Goal: Task Accomplishment & Management: Manage account settings

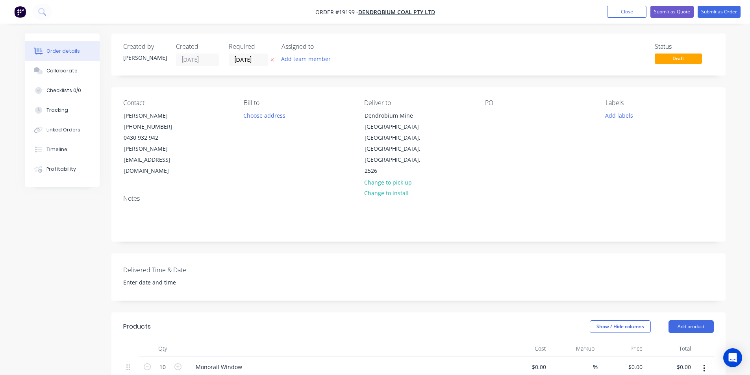
scroll to position [72, 0]
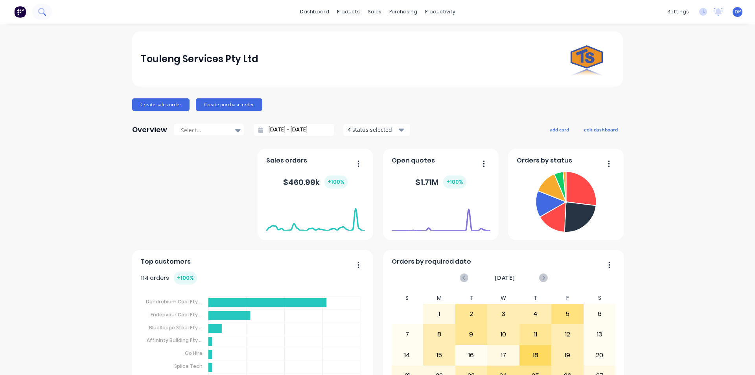
click at [50, 14] on button at bounding box center [42, 12] width 20 height 16
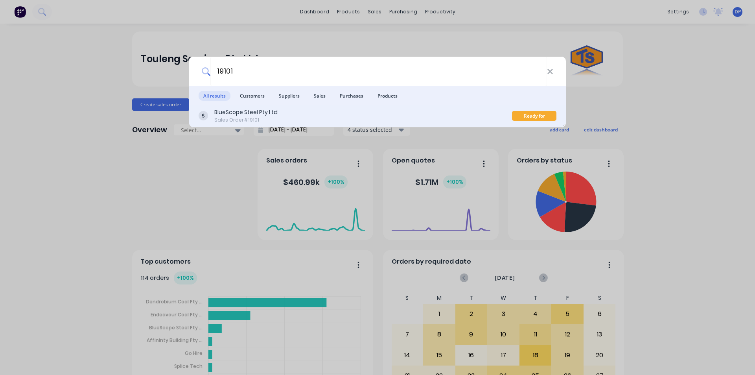
type input "19101"
click at [260, 114] on div "BlueScope Steel Pty Ltd" at bounding box center [245, 112] width 63 height 8
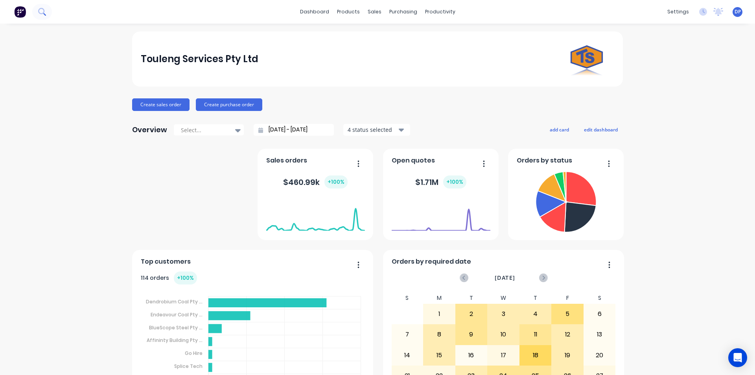
click at [44, 12] on icon at bounding box center [41, 11] width 6 height 6
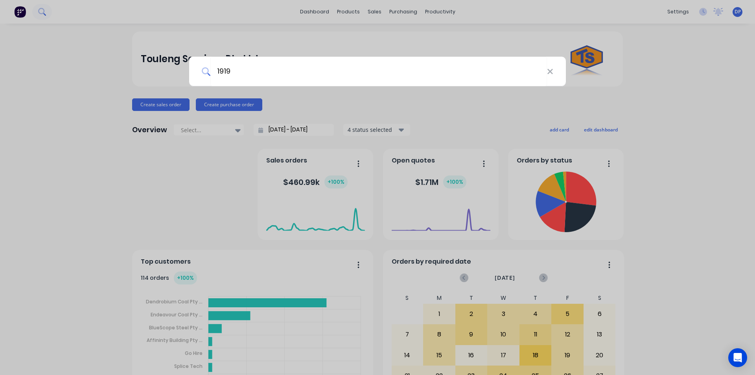
type input "19196"
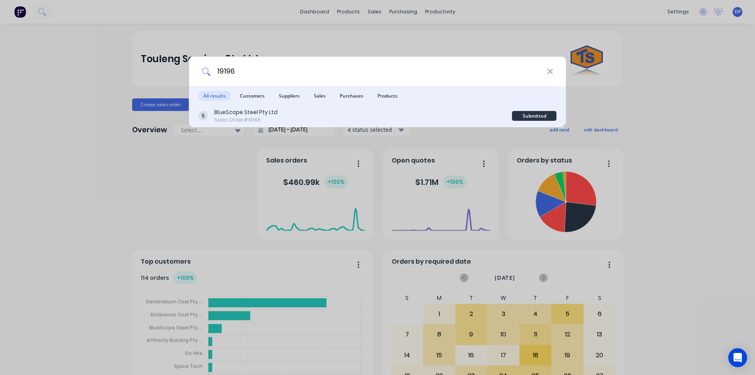
click at [251, 117] on div "Sales Order #19196" at bounding box center [245, 119] width 63 height 7
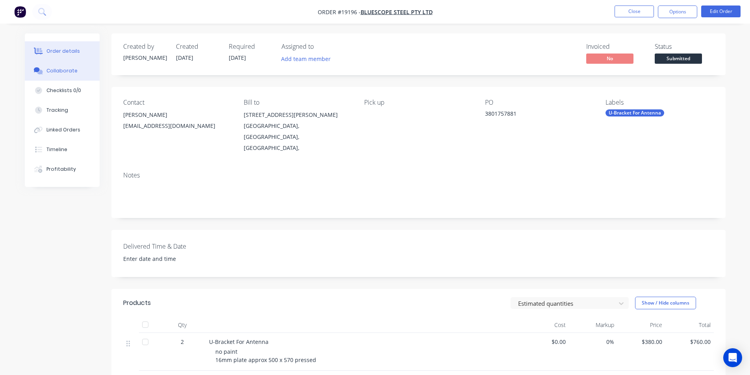
click at [65, 70] on div "Collaborate" at bounding box center [61, 70] width 31 height 7
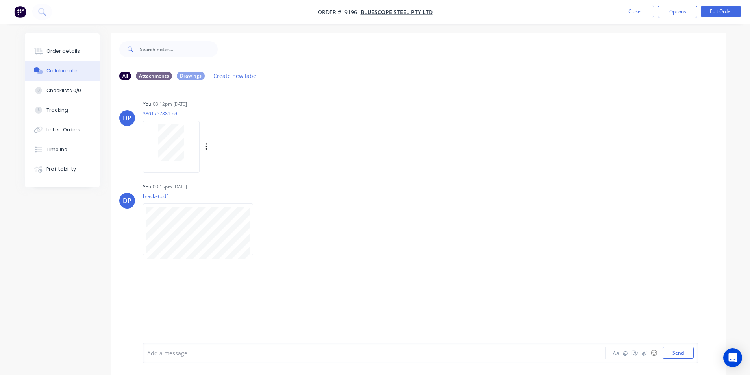
scroll to position [12, 0]
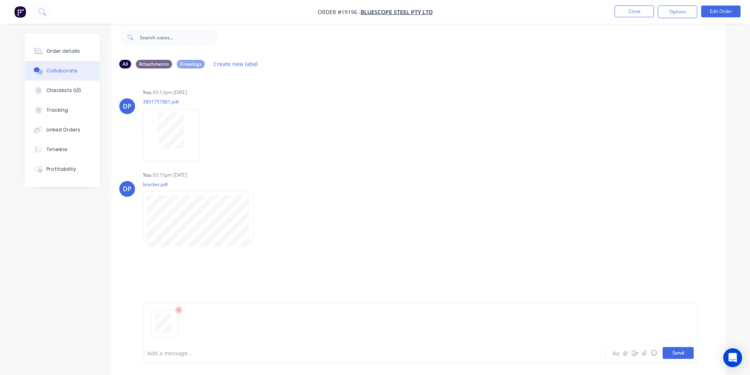
click at [683, 351] on button "Send" at bounding box center [677, 353] width 31 height 12
click at [666, 349] on button "Send" at bounding box center [677, 353] width 31 height 12
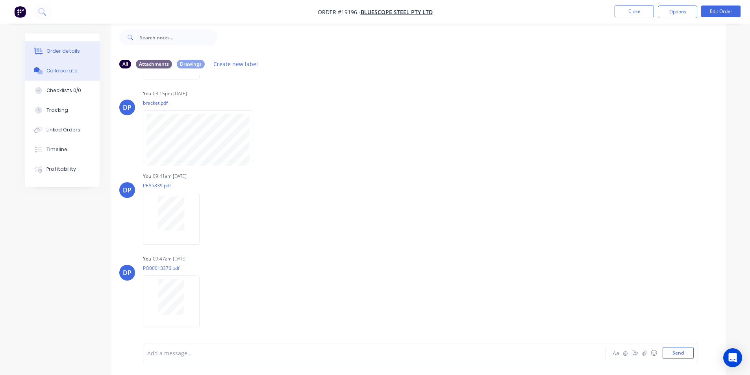
click at [55, 44] on button "Order details" at bounding box center [62, 51] width 75 height 20
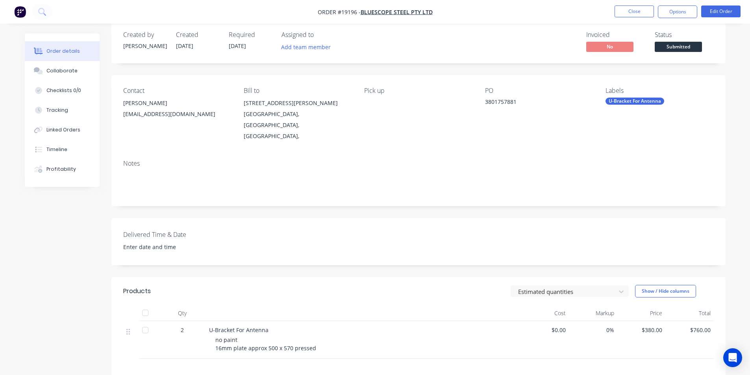
click at [675, 46] on span "Submitted" at bounding box center [677, 47] width 47 height 10
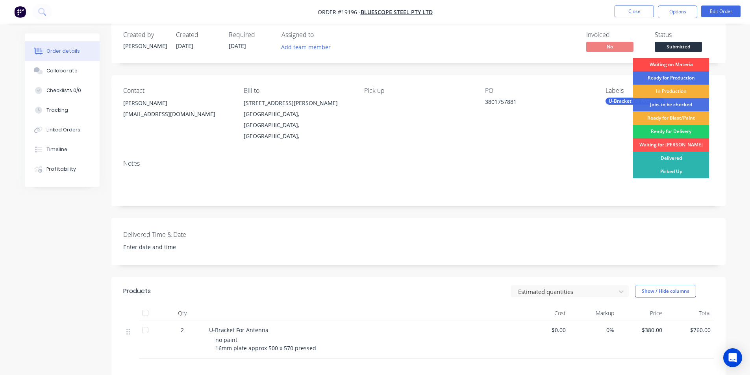
click at [664, 62] on div "Waiting on Materia" at bounding box center [671, 64] width 76 height 13
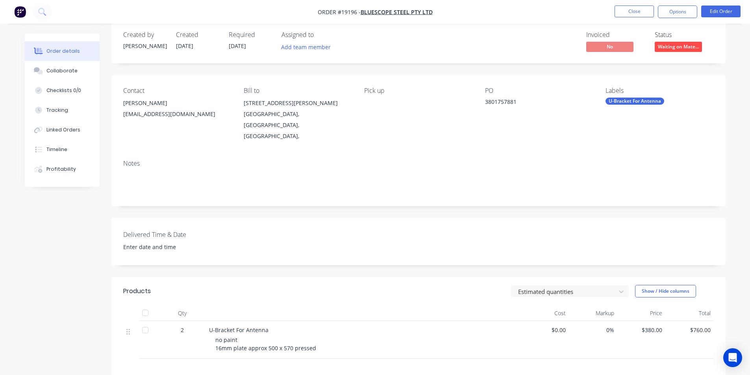
click at [18, 15] on img "button" at bounding box center [20, 12] width 12 height 12
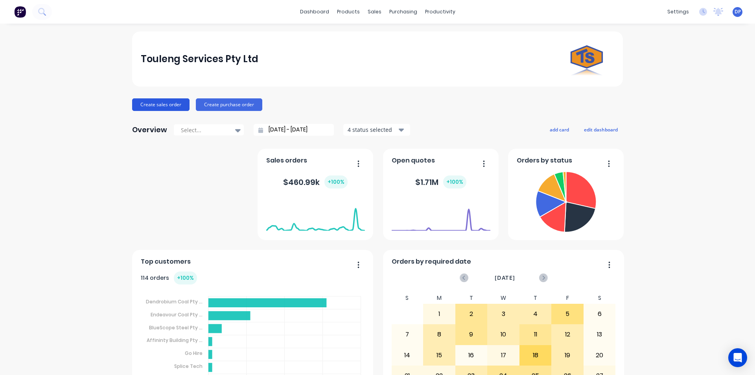
click at [168, 105] on button "Create sales order" at bounding box center [160, 104] width 57 height 13
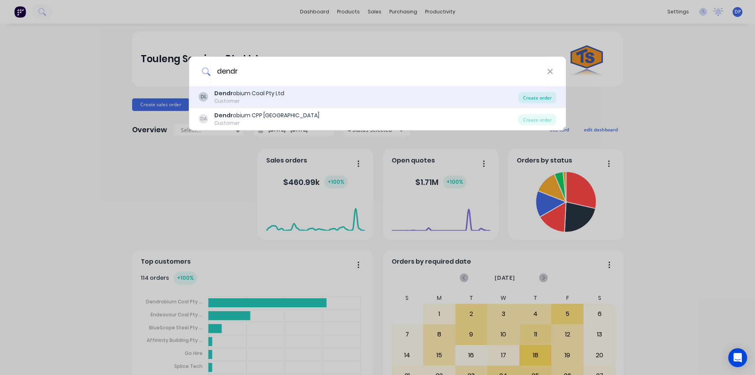
type input "dendr"
click at [542, 93] on div "Create order" at bounding box center [538, 97] width 38 height 11
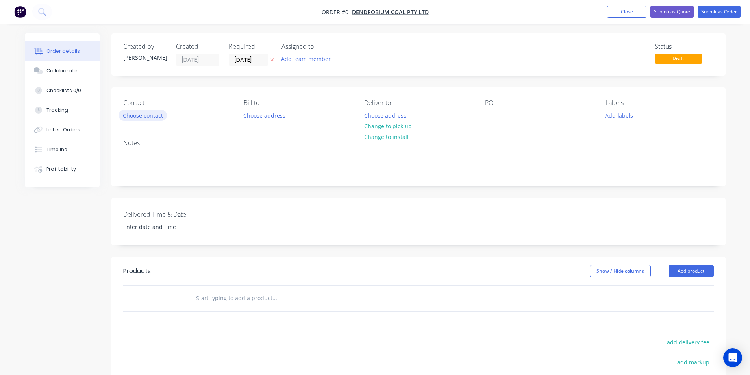
click at [151, 114] on button "Choose contact" at bounding box center [142, 115] width 48 height 11
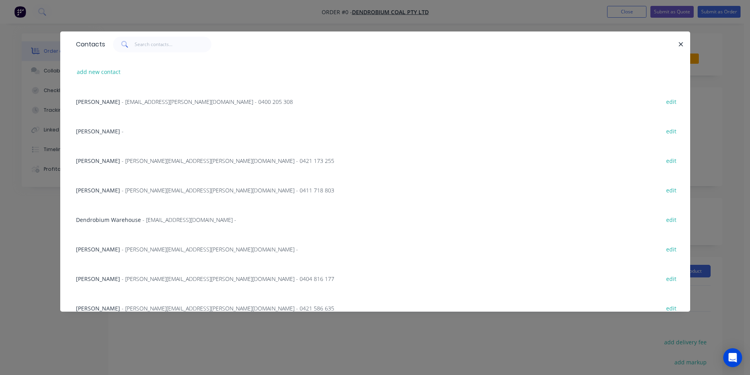
click at [140, 100] on span "- Simon.Cassat-Ryan@gm3.au - 0400 205 308" at bounding box center [207, 101] width 171 height 7
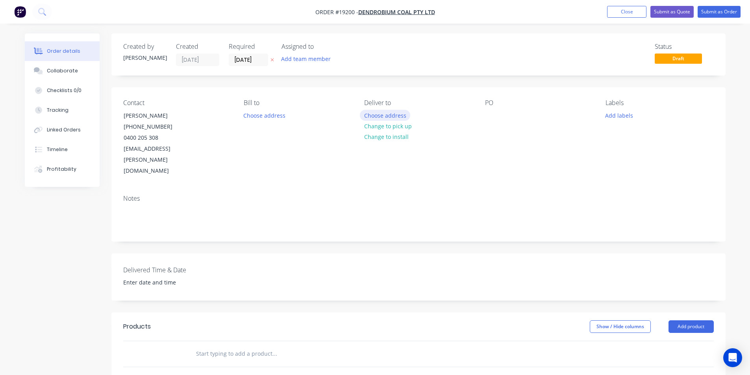
click at [383, 116] on button "Choose address" at bounding box center [385, 115] width 50 height 11
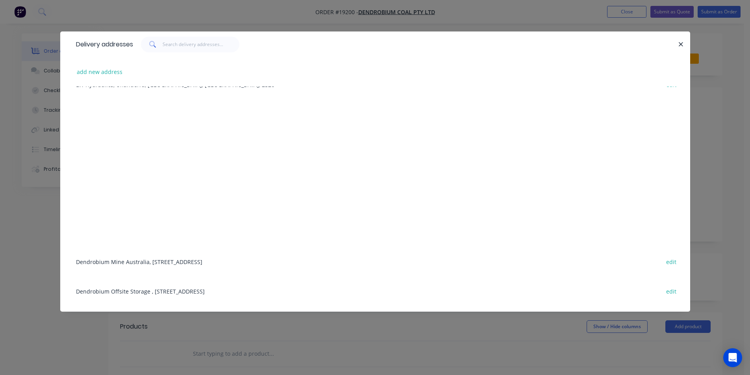
scroll to position [100, 0]
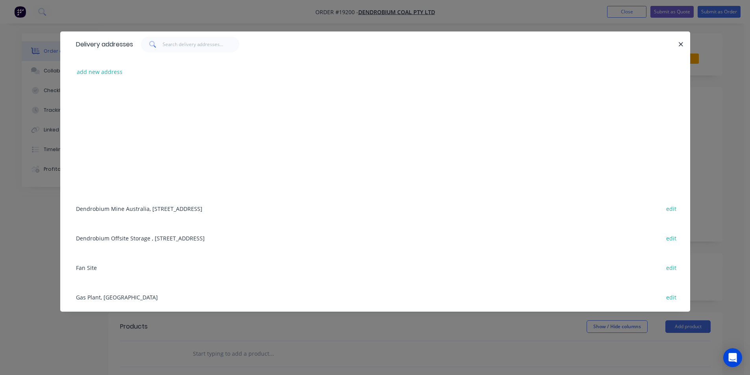
click at [144, 205] on div "Dendrobium Mine Australia, Cordeaux Road, Mount Kembla, New South Wales, Austra…" at bounding box center [375, 209] width 606 height 30
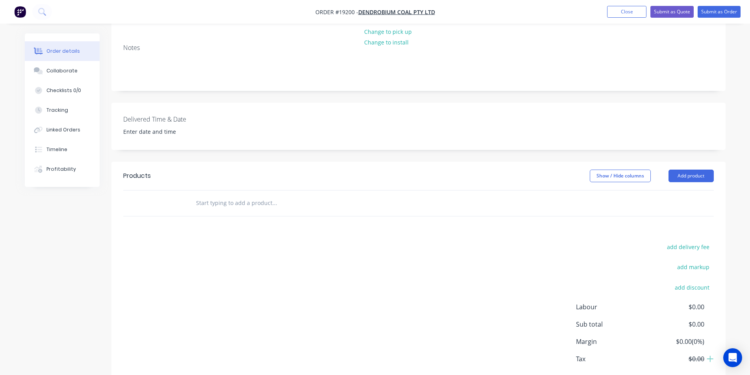
scroll to position [157, 0]
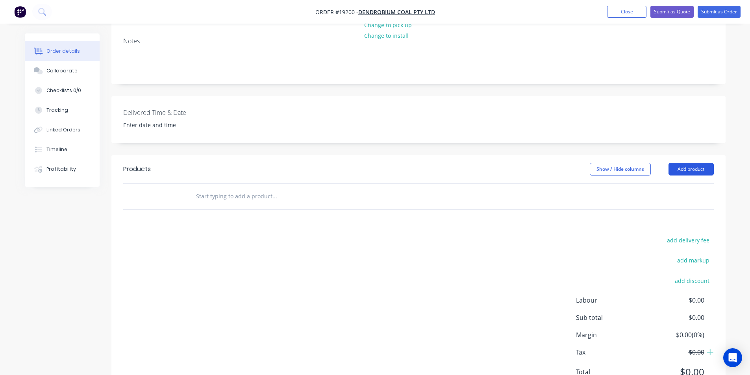
click at [707, 163] on button "Add product" at bounding box center [690, 169] width 45 height 13
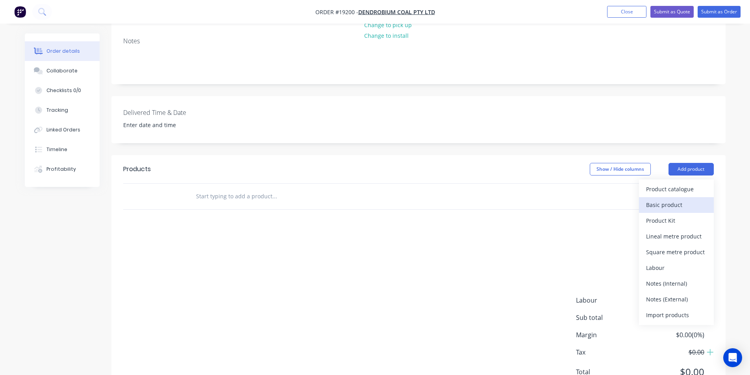
click at [678, 199] on div "Basic product" at bounding box center [676, 204] width 61 height 11
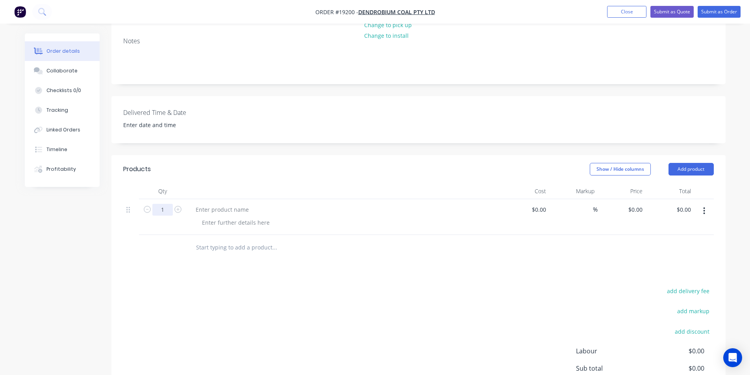
click at [166, 204] on input "1" at bounding box center [162, 210] width 20 height 12
type input "10"
click at [230, 204] on div at bounding box center [222, 209] width 66 height 11
click at [542, 204] on input at bounding box center [540, 209] width 18 height 11
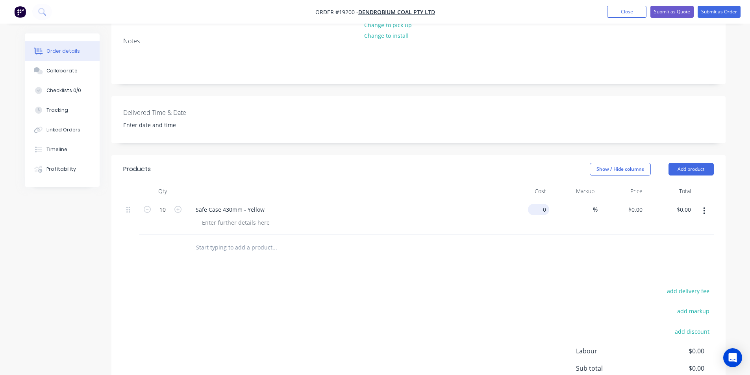
click at [543, 204] on input "0" at bounding box center [540, 209] width 18 height 11
type input "$114.55"
type input "$1,145.50"
click at [630, 239] on div at bounding box center [418, 248] width 590 height 26
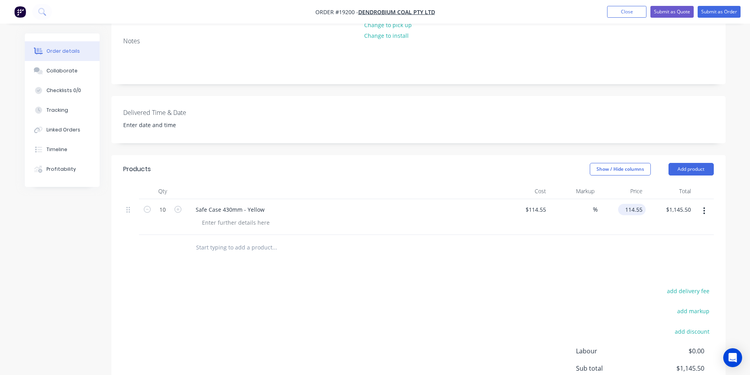
click at [638, 204] on input "114.55" at bounding box center [633, 209] width 24 height 11
type input "174"
type input "51.9"
type input "$174.00"
type input "$1,740.00"
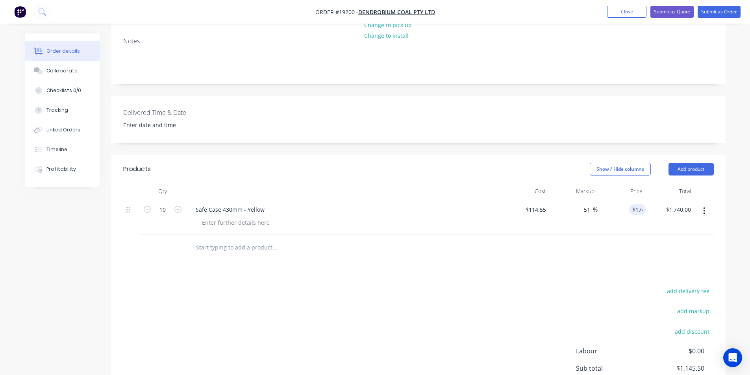
click at [686, 268] on div "Products Show / Hide columns Add product Qty Cost Markup Price Total 10 Safe Ca…" at bounding box center [418, 302] width 614 height 294
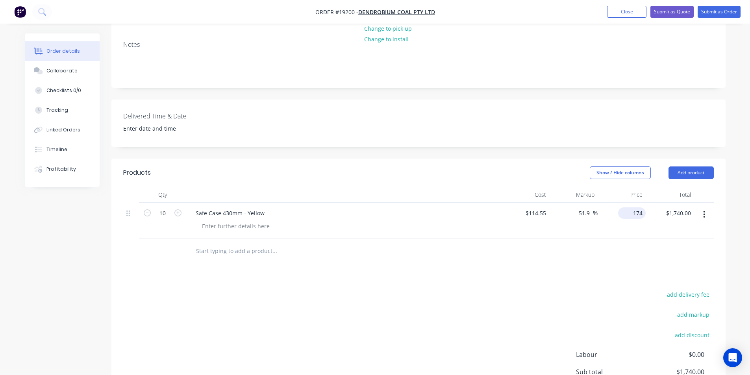
click at [633, 207] on div "174 $174.00" at bounding box center [633, 212] width 24 height 11
type input "179"
type input "56.26"
type input "$179.00"
type input "$1,790.00"
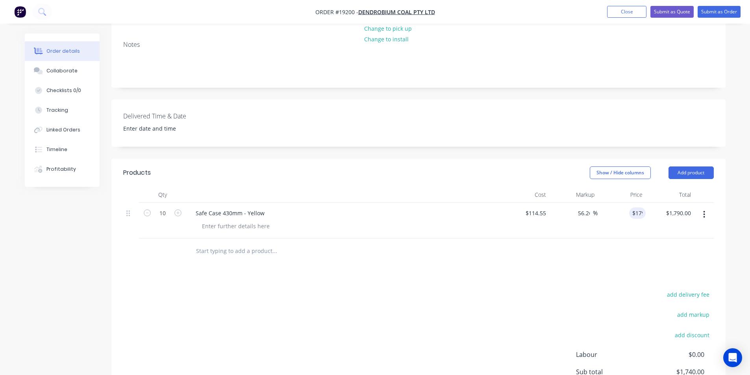
click at [641, 238] on div at bounding box center [418, 251] width 590 height 26
click at [73, 66] on button "Collaborate" at bounding box center [62, 71] width 75 height 20
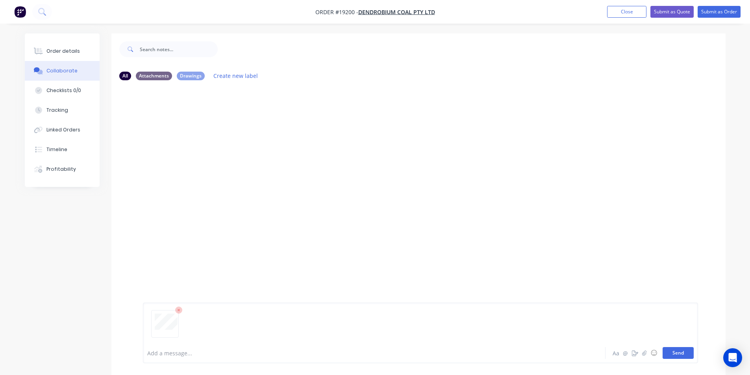
click at [686, 352] on button "Send" at bounding box center [677, 353] width 31 height 12
click at [67, 55] on button "Order details" at bounding box center [62, 51] width 75 height 20
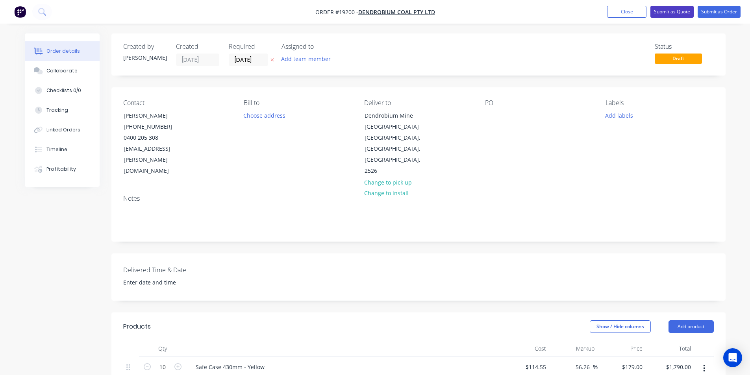
click at [678, 8] on button "Submit as Quote" at bounding box center [671, 12] width 43 height 12
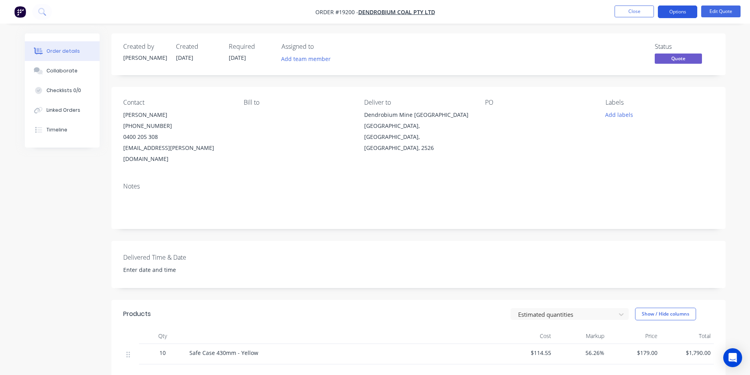
click at [684, 9] on button "Options" at bounding box center [676, 12] width 39 height 13
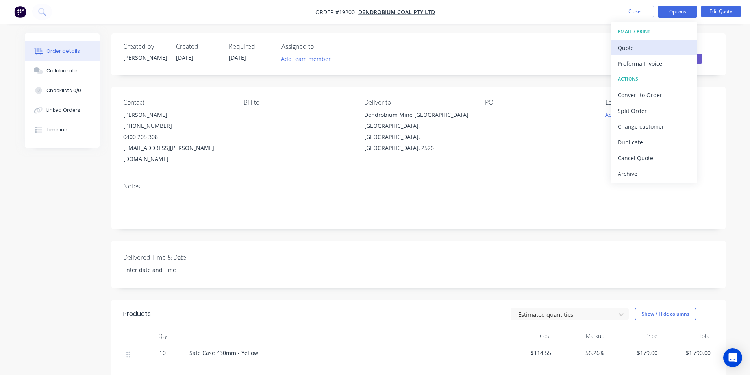
click at [654, 50] on div "Quote" at bounding box center [653, 47] width 72 height 11
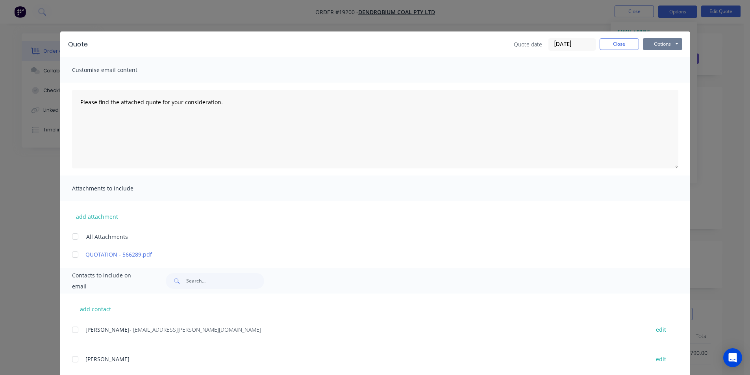
click at [662, 45] on button "Options" at bounding box center [662, 44] width 39 height 12
click at [667, 68] on button "Print" at bounding box center [668, 71] width 50 height 13
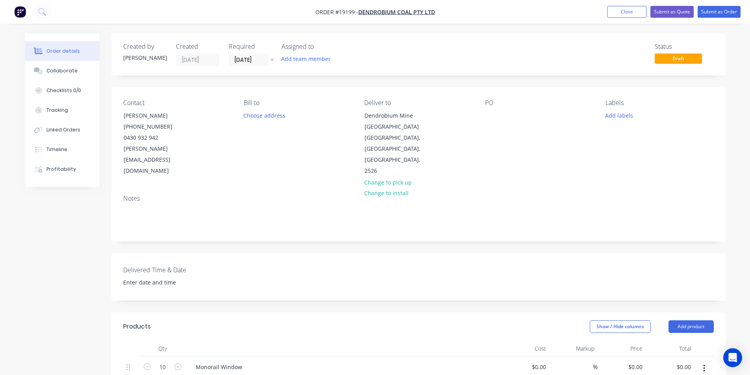
scroll to position [72, 0]
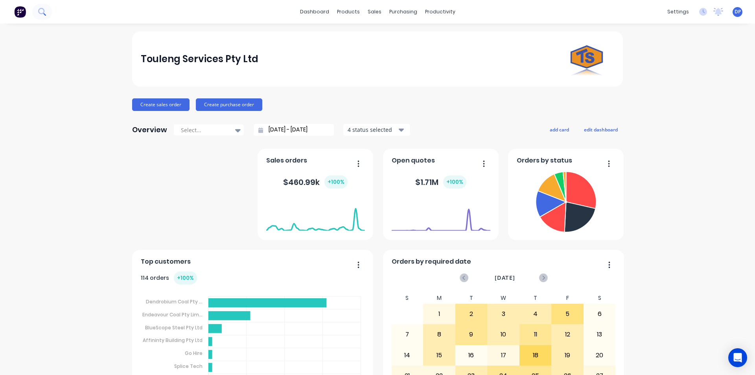
click at [46, 10] on icon at bounding box center [41, 11] width 7 height 7
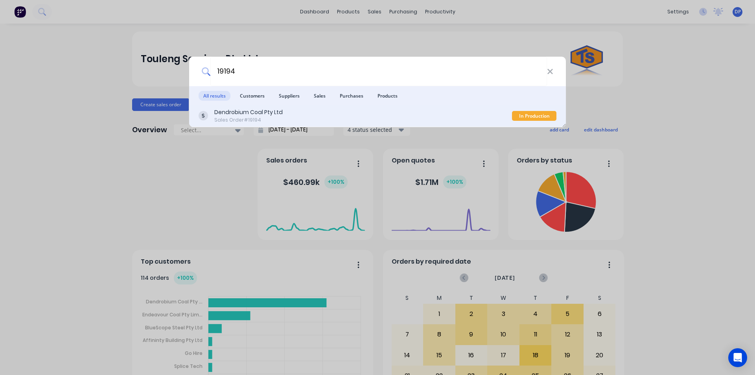
type input "19194"
click at [268, 113] on div "Dendrobium Coal Pty Ltd" at bounding box center [248, 112] width 68 height 8
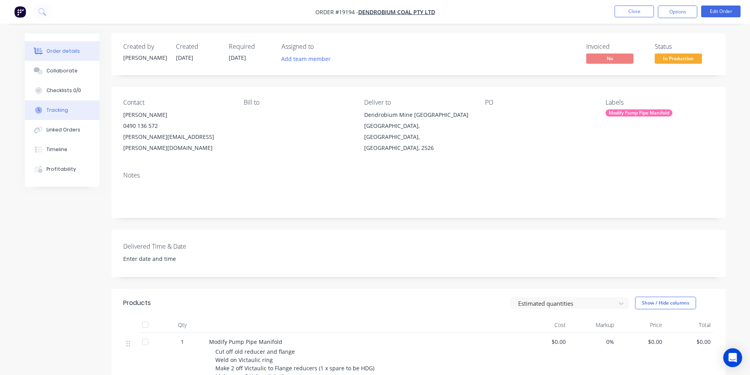
click at [48, 107] on div "Tracking" at bounding box center [57, 110] width 22 height 7
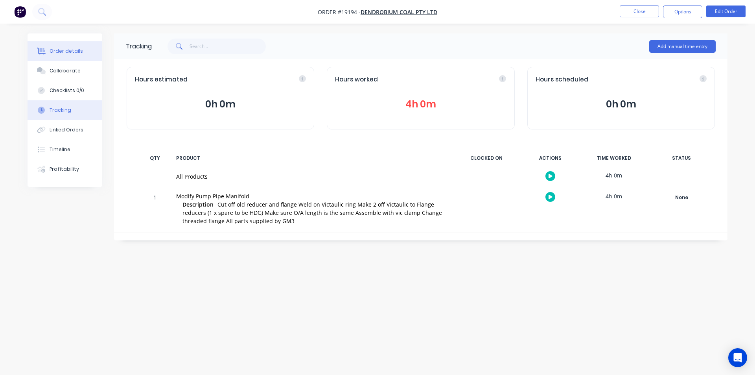
click at [72, 49] on div "Order details" at bounding box center [66, 51] width 33 height 7
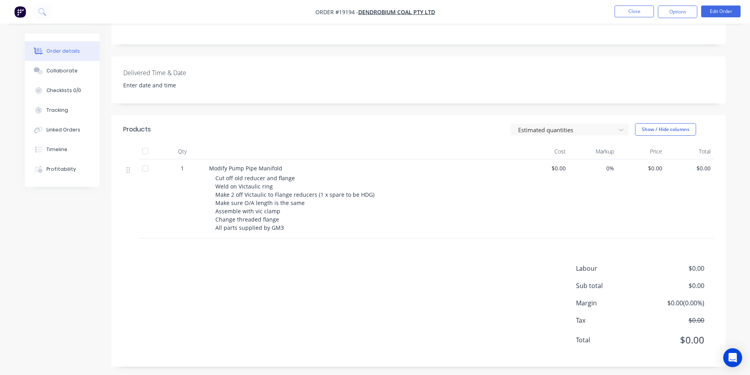
scroll to position [177, 0]
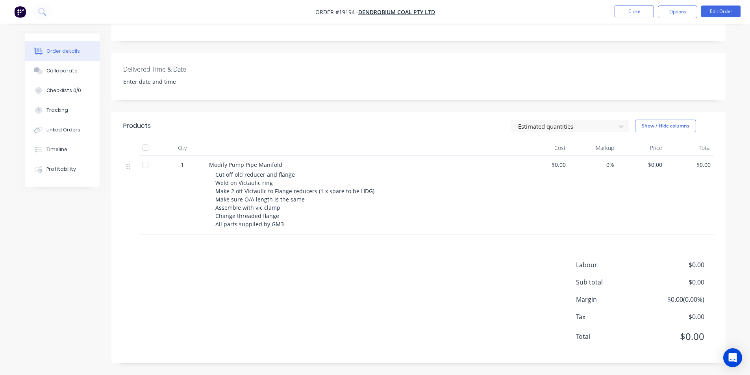
click at [655, 167] on span "$0.00" at bounding box center [641, 165] width 42 height 8
click at [722, 7] on button "Edit Order" at bounding box center [720, 12] width 39 height 12
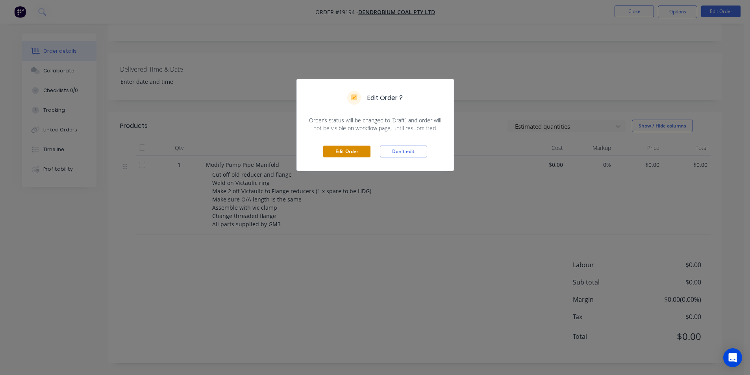
click at [351, 151] on button "Edit Order" at bounding box center [346, 152] width 47 height 12
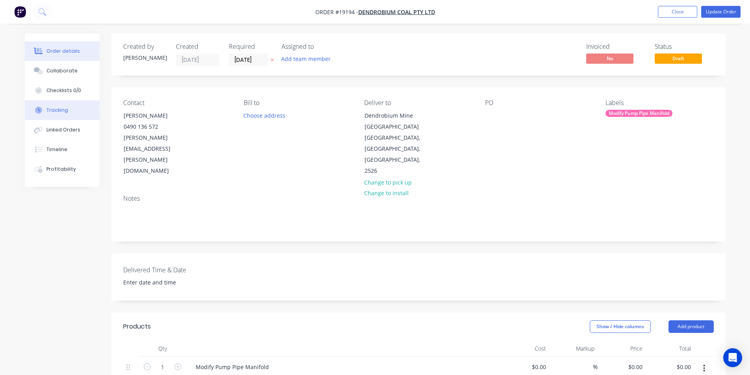
click at [63, 111] on div "Tracking" at bounding box center [57, 110] width 22 height 7
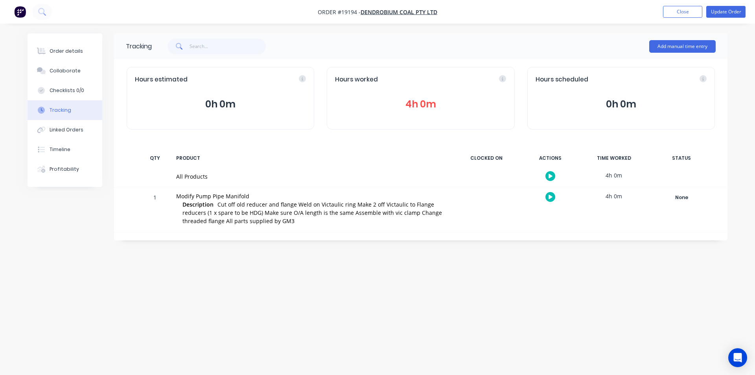
click at [390, 102] on button "4h 0m" at bounding box center [420, 104] width 171 height 15
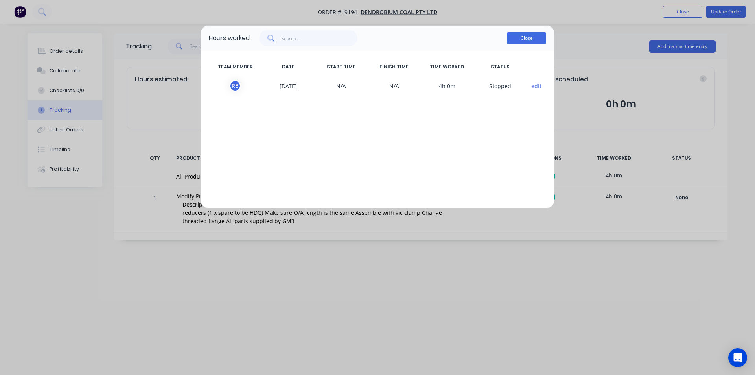
click at [537, 38] on button "Close" at bounding box center [526, 38] width 39 height 12
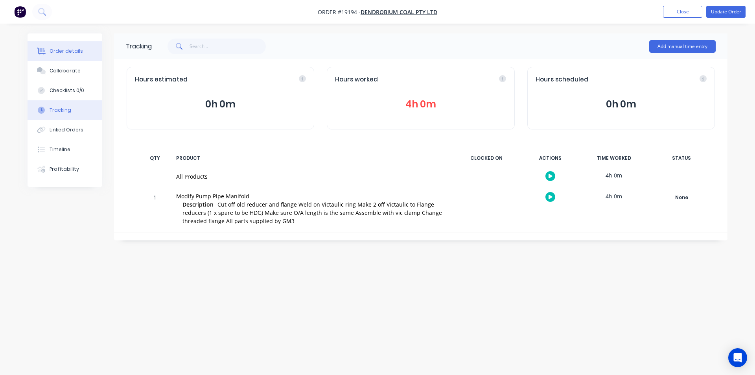
click at [61, 45] on button "Order details" at bounding box center [65, 51] width 75 height 20
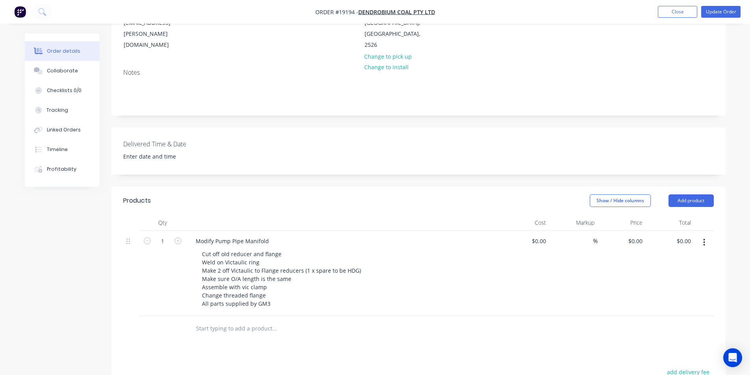
scroll to position [197, 0]
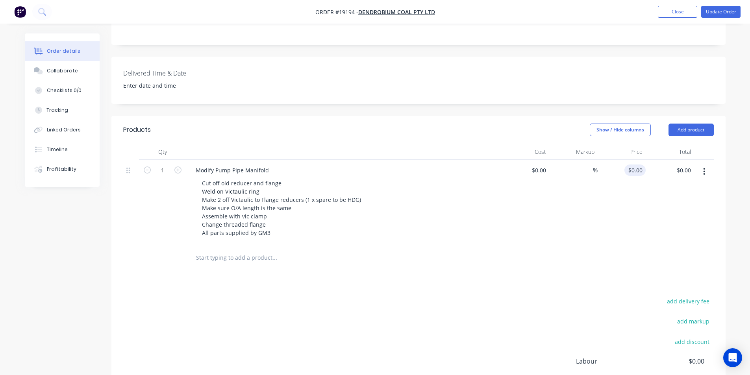
click at [642, 164] on input "$0.00" at bounding box center [636, 169] width 18 height 11
type input "$875.00"
click at [667, 198] on div "$875.00 $875.00" at bounding box center [669, 202] width 48 height 85
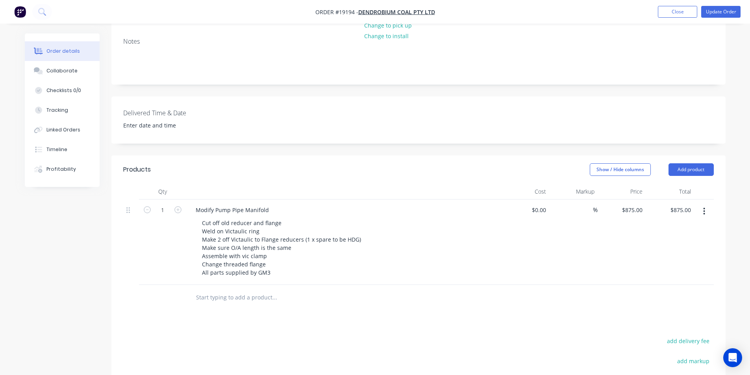
scroll to position [0, 0]
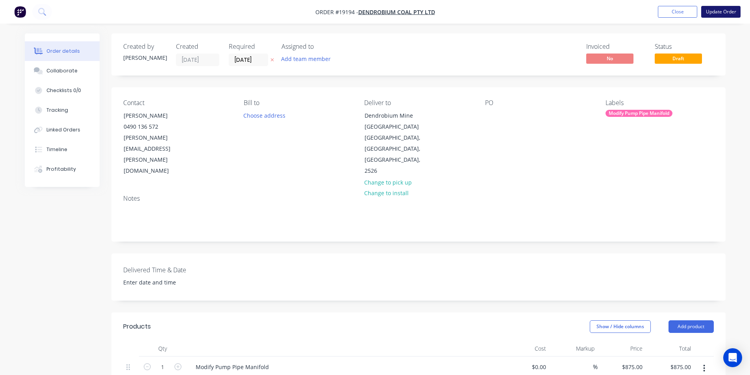
click at [725, 14] on button "Update Order" at bounding box center [720, 12] width 39 height 12
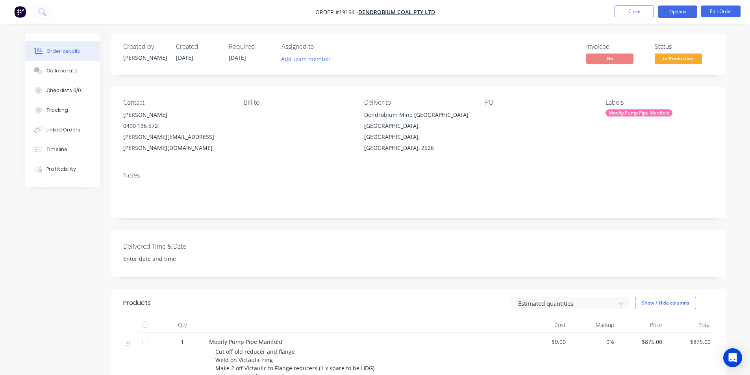
click at [685, 12] on button "Options" at bounding box center [676, 12] width 39 height 13
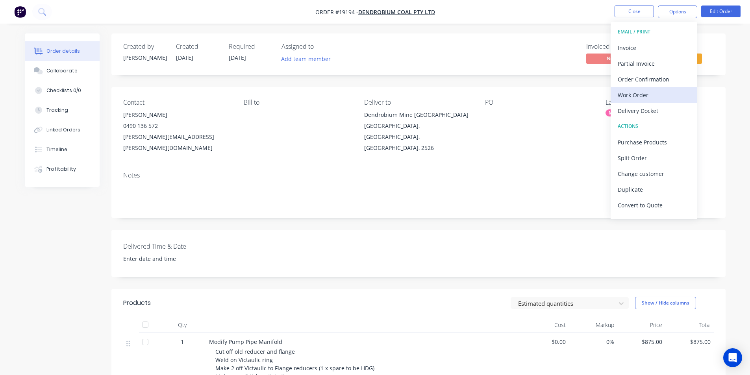
scroll to position [12, 0]
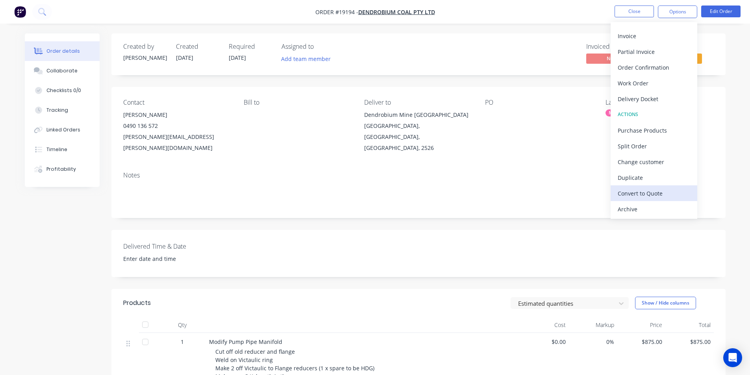
click at [657, 190] on div "Convert to Quote" at bounding box center [653, 193] width 72 height 11
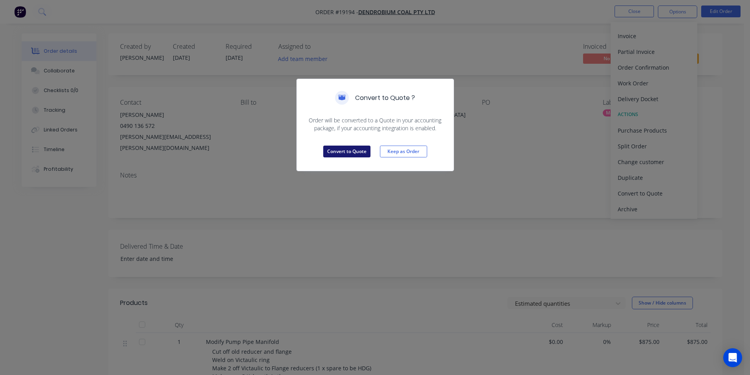
click at [357, 153] on button "Convert to Quote" at bounding box center [346, 152] width 47 height 12
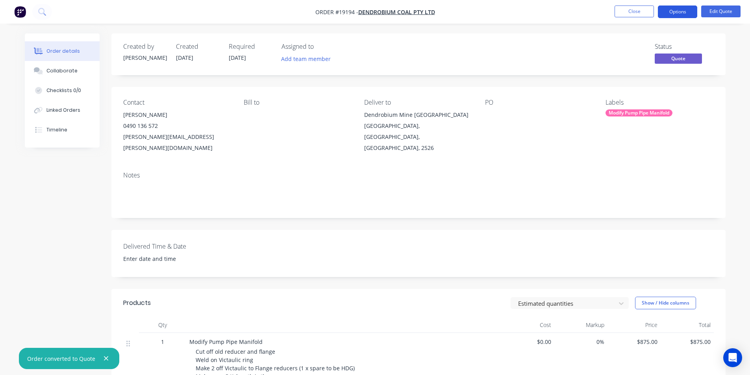
click at [676, 16] on button "Options" at bounding box center [676, 12] width 39 height 13
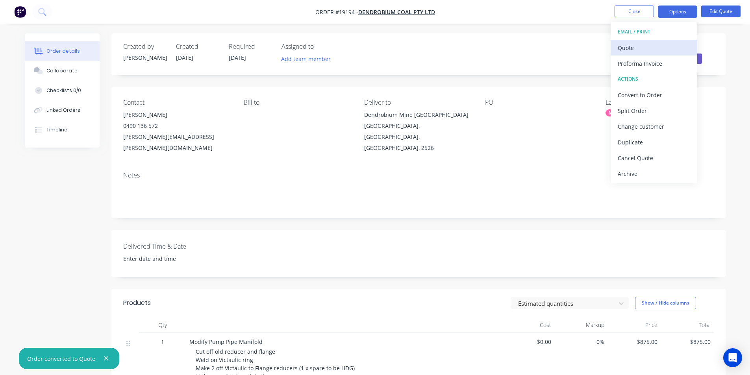
click at [643, 52] on div "Quote" at bounding box center [653, 47] width 72 height 11
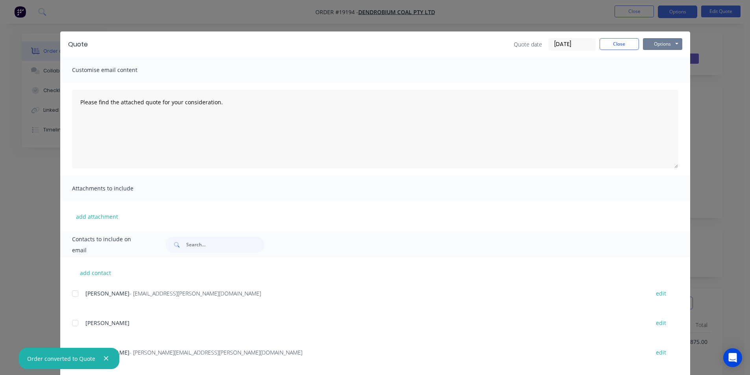
click at [665, 44] on button "Options" at bounding box center [662, 44] width 39 height 12
click at [668, 72] on button "Print" at bounding box center [668, 71] width 50 height 13
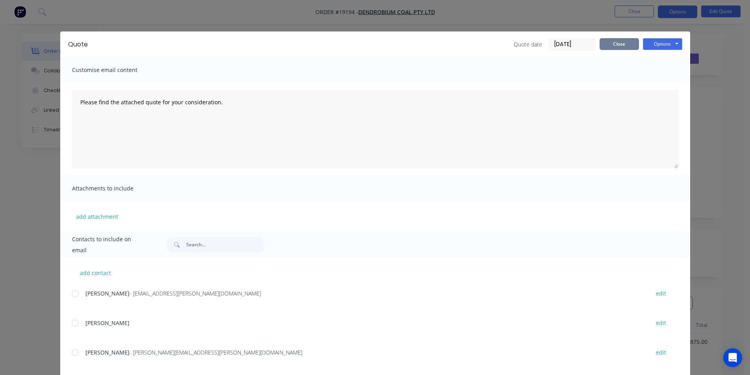
click at [617, 47] on button "Close" at bounding box center [618, 44] width 39 height 12
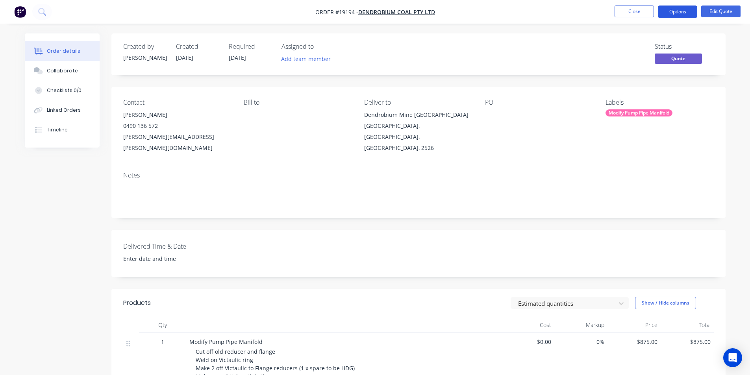
click at [672, 11] on button "Options" at bounding box center [676, 12] width 39 height 13
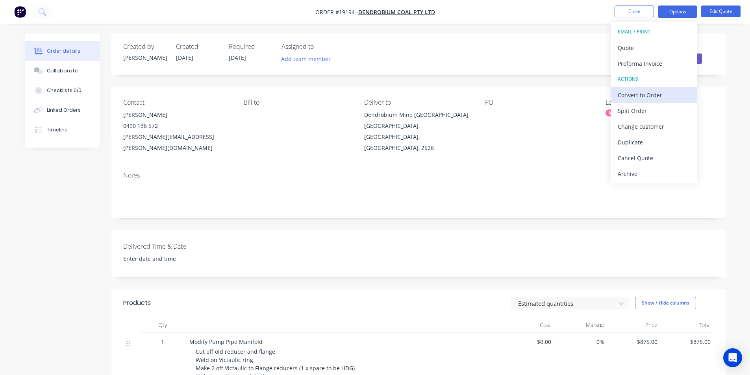
click at [650, 93] on div "Convert to Order" at bounding box center [653, 94] width 72 height 11
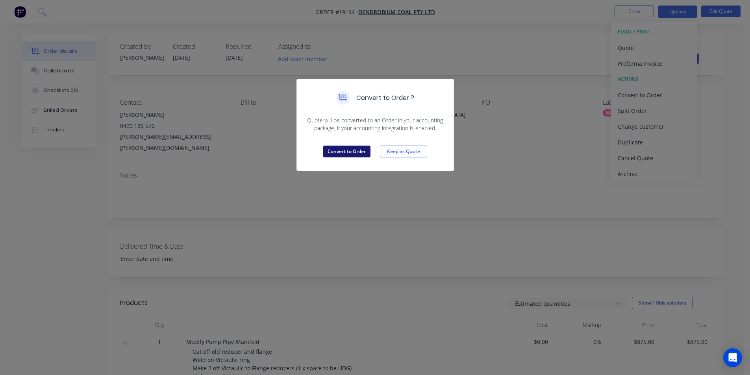
click at [340, 148] on button "Convert to Order" at bounding box center [346, 152] width 47 height 12
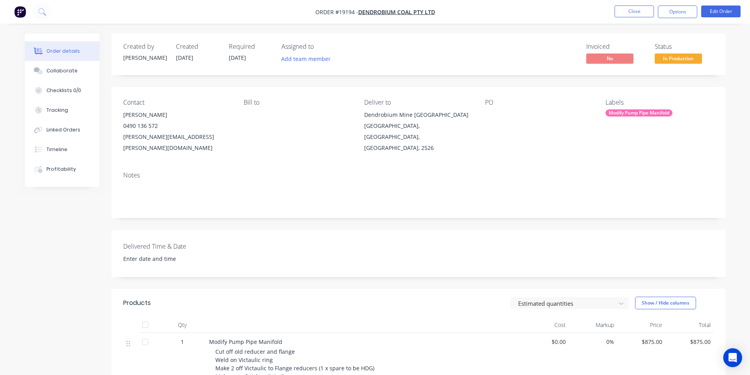
drag, startPoint x: 684, startPoint y: 58, endPoint x: 689, endPoint y: 67, distance: 10.9
click at [684, 58] on span "In Production" at bounding box center [677, 59] width 47 height 10
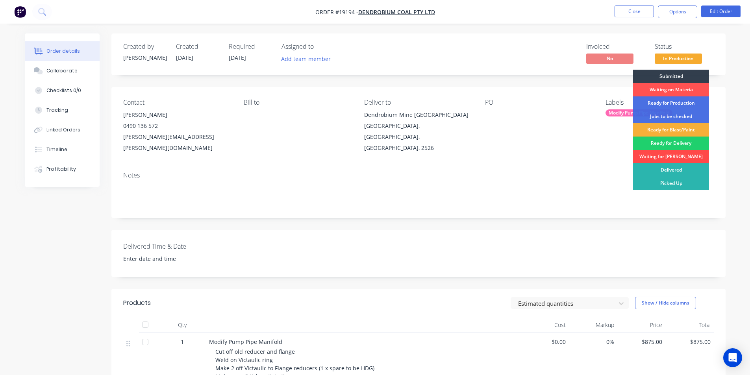
click at [668, 157] on div "Waiting for PO" at bounding box center [671, 156] width 76 height 13
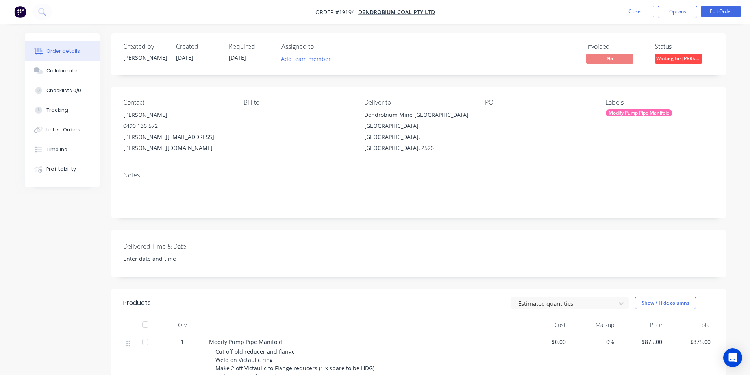
click at [18, 15] on img "button" at bounding box center [20, 12] width 12 height 12
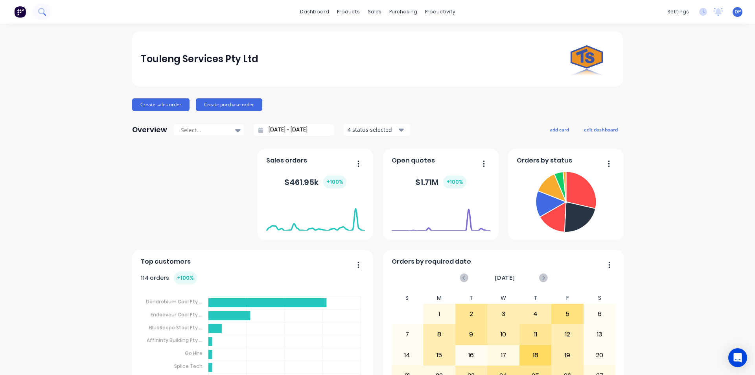
click at [39, 12] on icon at bounding box center [41, 11] width 6 height 6
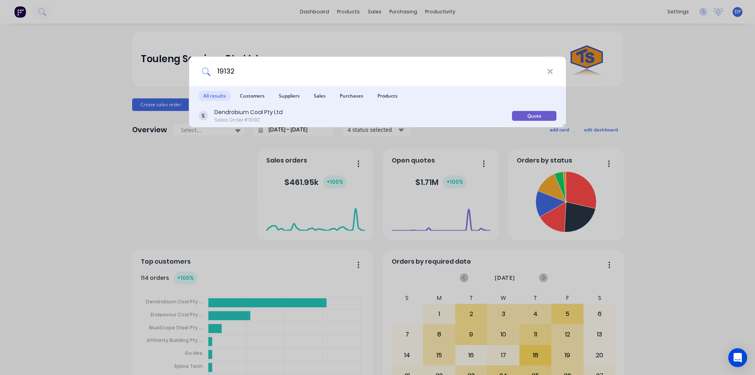
type input "19132"
click at [252, 112] on div "Dendrobium Coal Pty Ltd" at bounding box center [248, 112] width 68 height 8
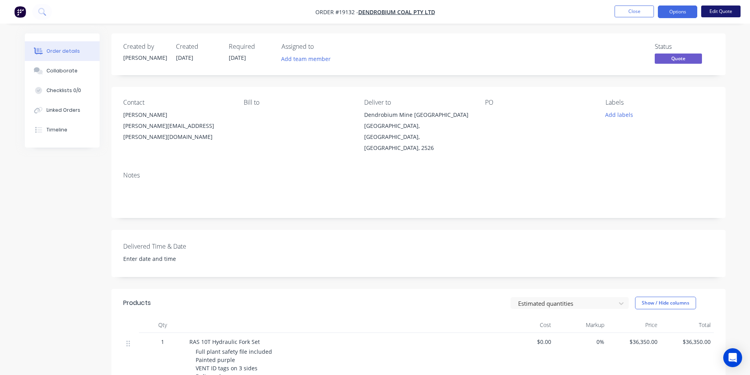
click at [731, 9] on button "Edit Quote" at bounding box center [720, 12] width 39 height 12
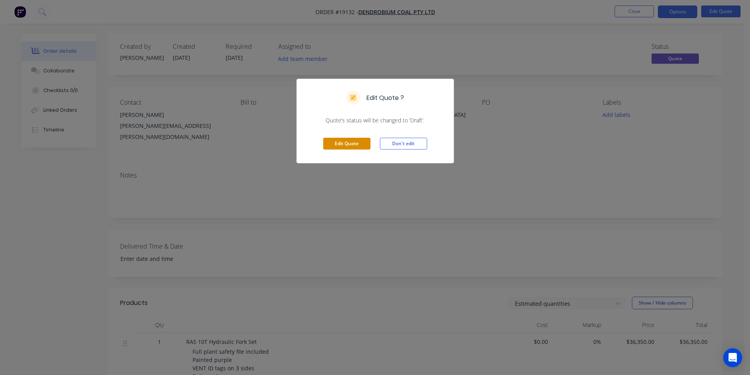
click at [336, 139] on button "Edit Quote" at bounding box center [346, 144] width 47 height 12
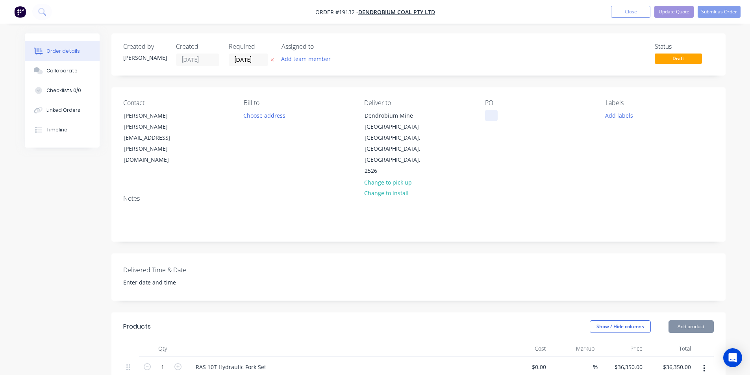
click at [489, 115] on div at bounding box center [491, 115] width 13 height 11
paste div
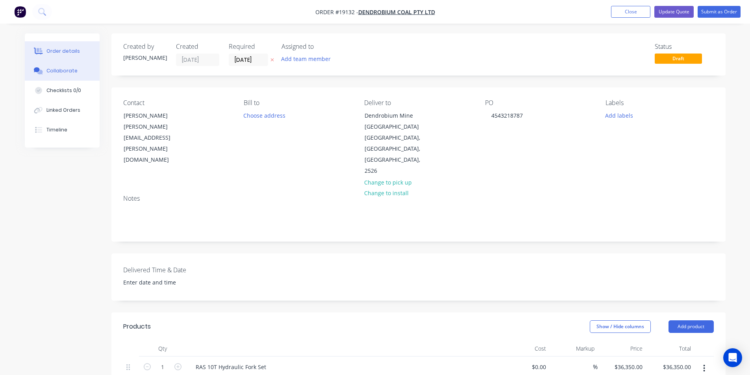
click at [69, 70] on div "Collaborate" at bounding box center [61, 70] width 31 height 7
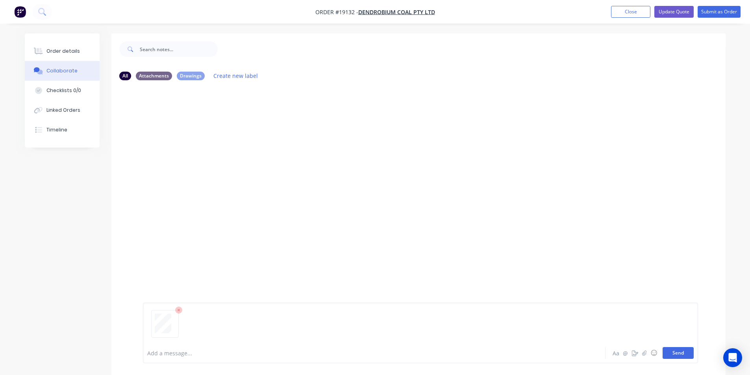
click at [680, 354] on button "Send" at bounding box center [677, 353] width 31 height 12
click at [70, 50] on div "Order details" at bounding box center [62, 51] width 33 height 7
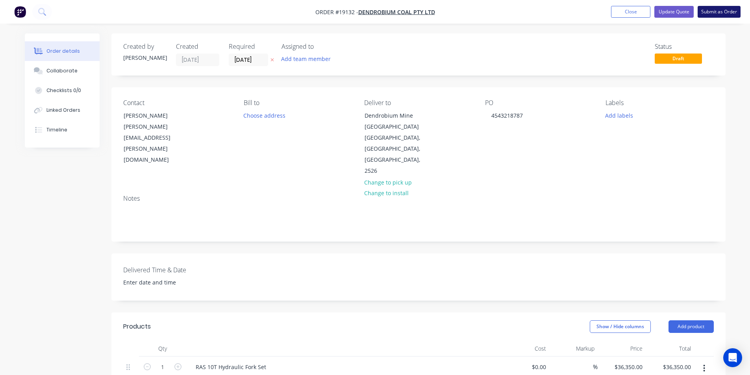
click at [724, 12] on button "Submit as Order" at bounding box center [718, 12] width 43 height 12
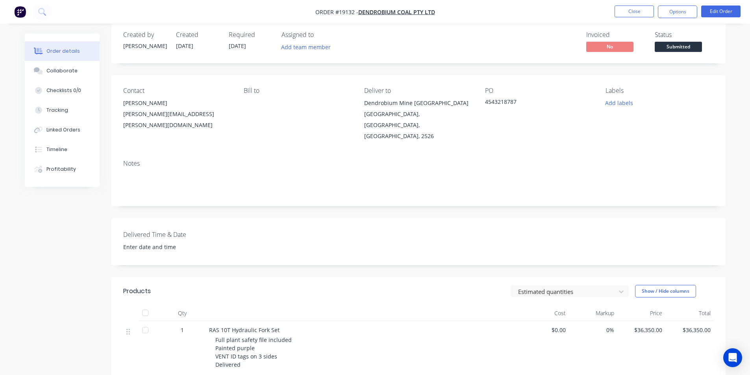
scroll to position [118, 0]
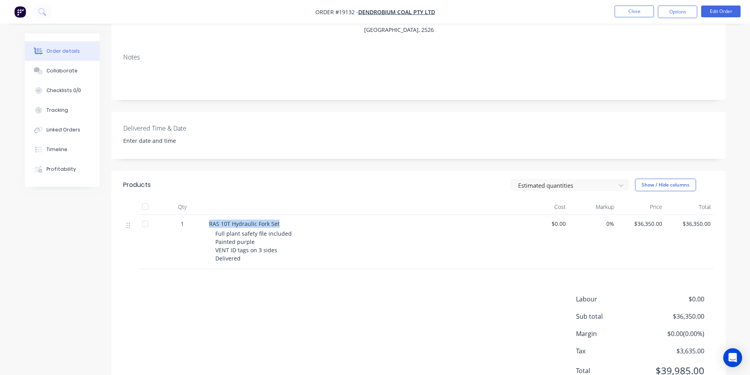
drag, startPoint x: 205, startPoint y: 222, endPoint x: 282, endPoint y: 223, distance: 76.7
click at [282, 223] on div "1 RAS 10T Hydraulic Fork Set Full plant safety file included Painted purple VEN…" at bounding box center [418, 242] width 590 height 54
copy div "RAS 10T Hydraulic Fork Set"
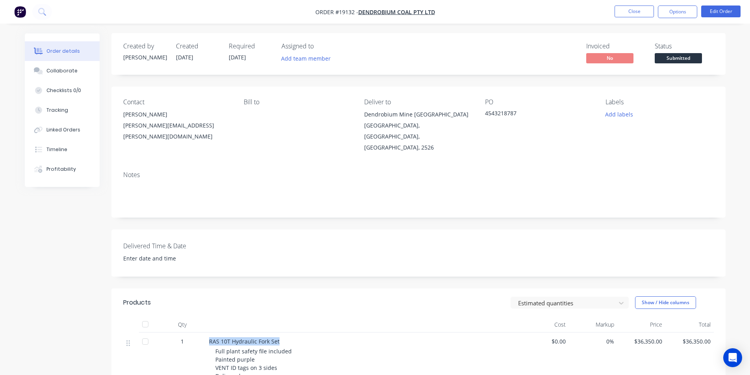
scroll to position [0, 0]
click at [613, 113] on button "Add labels" at bounding box center [619, 114] width 36 height 11
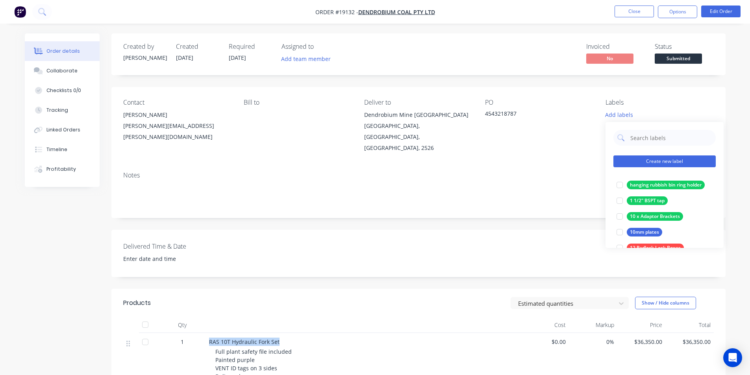
click at [667, 164] on button "Create new label" at bounding box center [664, 161] width 102 height 12
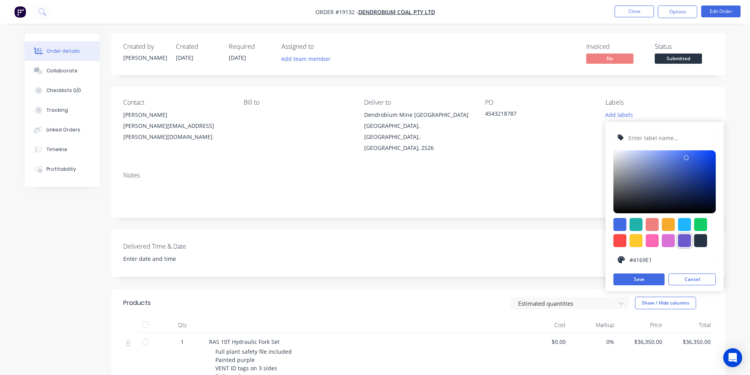
click at [681, 240] on div at bounding box center [684, 240] width 13 height 13
type input "#6A5ACD"
click at [652, 137] on input "text" at bounding box center [669, 137] width 84 height 15
paste input "RAS 10T Hydraulic Fork Set"
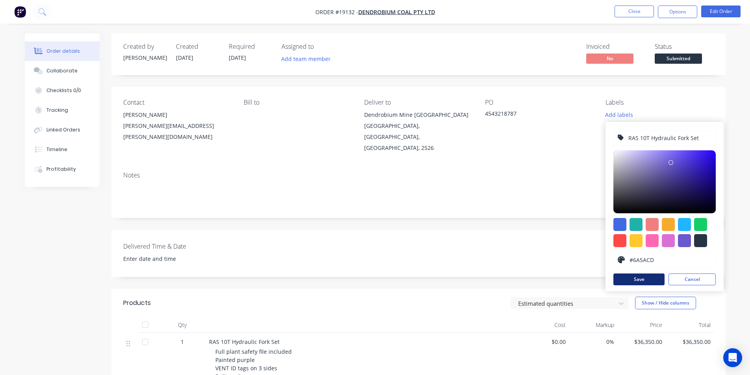
type input "RAS 10T Hydraulic Fork Set"
click at [650, 281] on button "Save" at bounding box center [638, 279] width 51 height 12
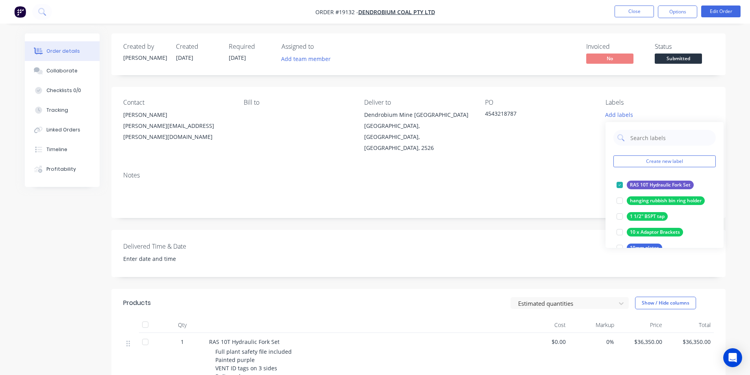
click at [498, 227] on div "Created by Brett Created 25/09/25 Required 31/12/25 Assigned to Add team member…" at bounding box center [418, 274] width 614 height 482
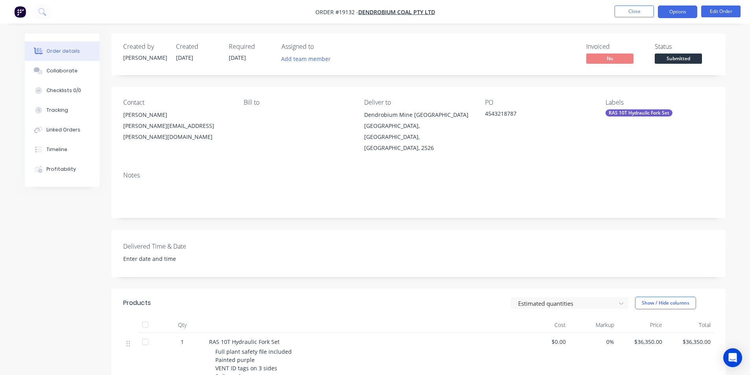
click at [685, 11] on button "Options" at bounding box center [676, 12] width 39 height 13
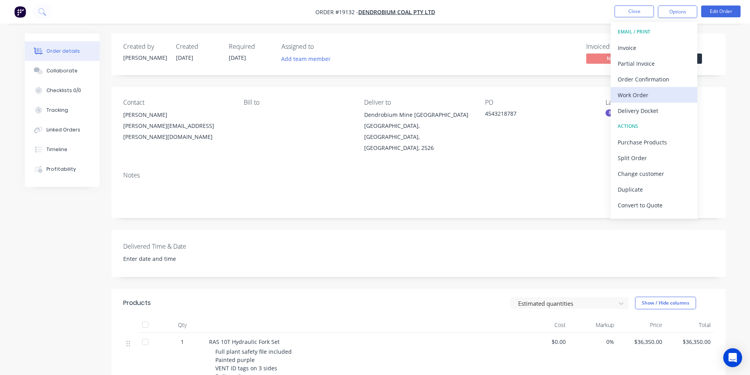
click at [648, 93] on div "Work Order" at bounding box center [653, 94] width 72 height 11
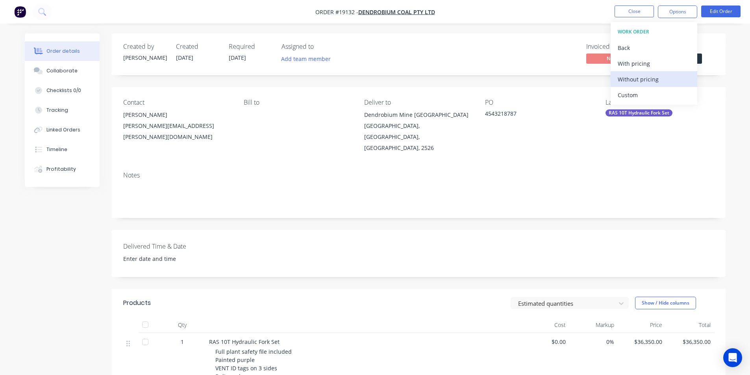
click at [639, 82] on div "Without pricing" at bounding box center [653, 79] width 72 height 11
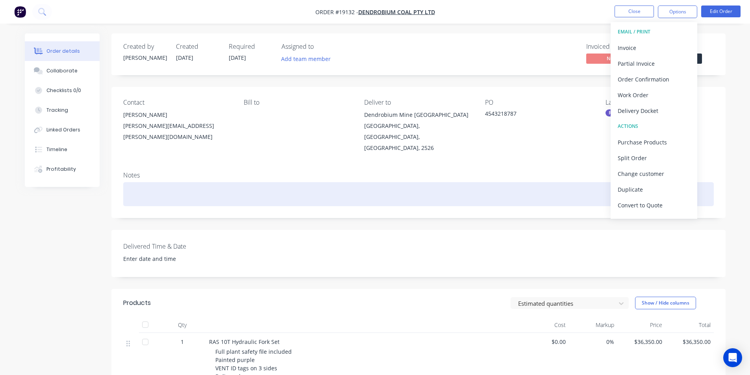
click at [438, 202] on div at bounding box center [418, 194] width 590 height 24
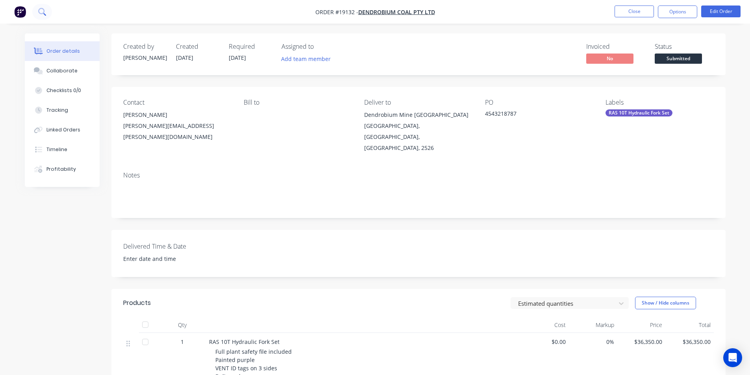
click at [46, 9] on icon at bounding box center [41, 11] width 7 height 7
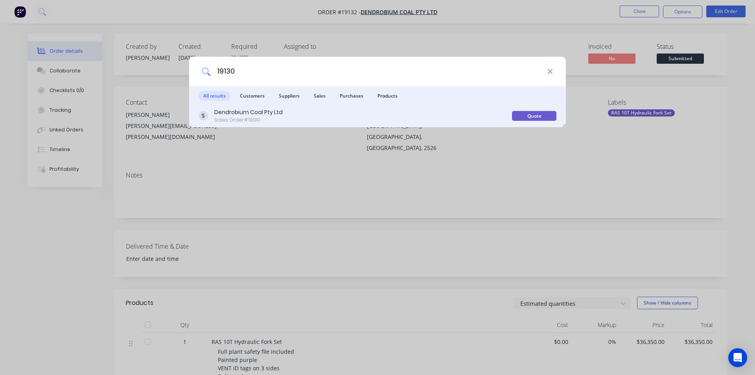
type input "19130"
click at [270, 116] on div "Dendrobium Coal Pty Ltd" at bounding box center [248, 112] width 68 height 8
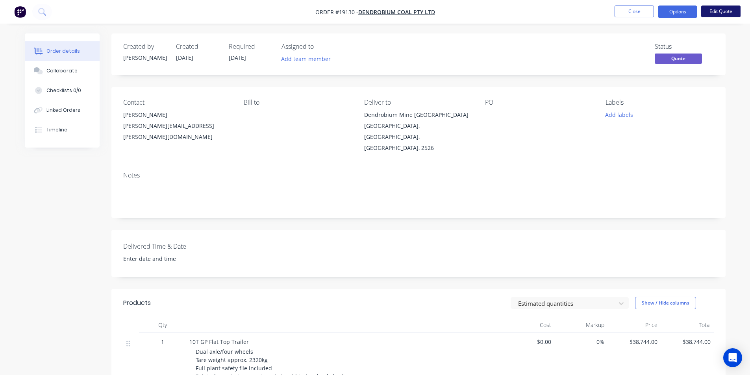
click at [717, 11] on button "Edit Quote" at bounding box center [720, 12] width 39 height 12
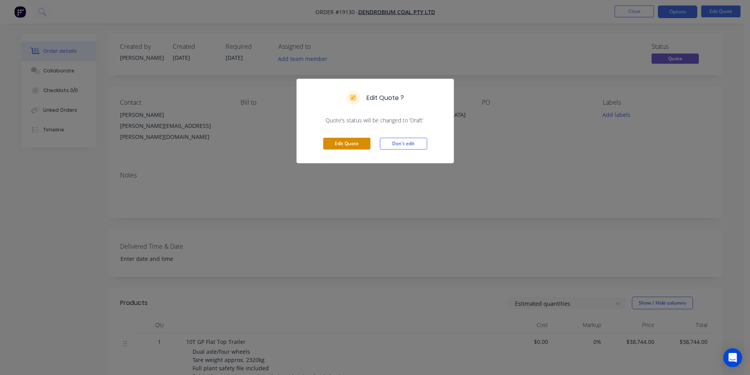
click at [344, 142] on button "Edit Quote" at bounding box center [346, 144] width 47 height 12
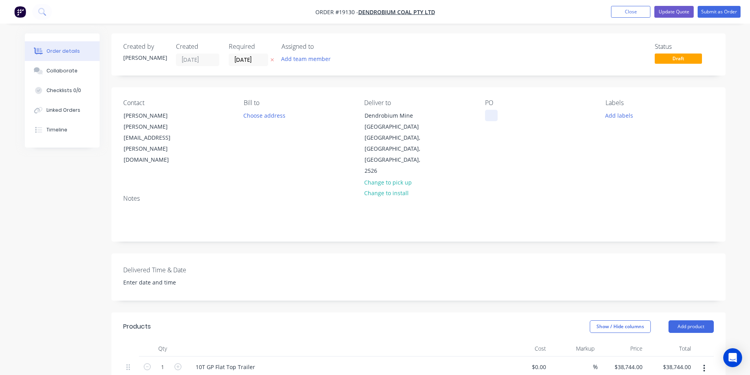
click at [486, 116] on div at bounding box center [491, 115] width 13 height 11
paste div
click at [605, 152] on div "Contact Pete Spencer Peter.Spencer@gm3.au Bill to Choose address Deliver to Den…" at bounding box center [418, 137] width 614 height 101
click at [74, 67] on button "Collaborate" at bounding box center [62, 71] width 75 height 20
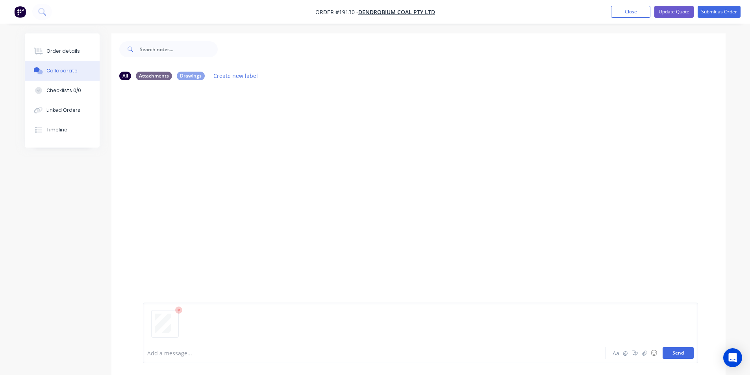
click at [679, 353] on button "Send" at bounding box center [677, 353] width 31 height 12
click at [53, 50] on div "Order details" at bounding box center [62, 51] width 33 height 7
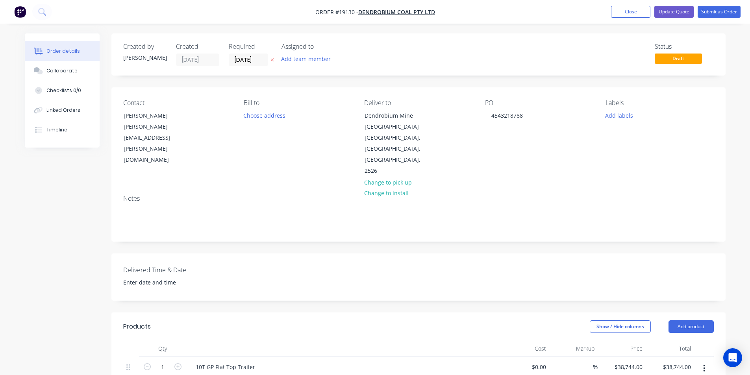
scroll to position [39, 0]
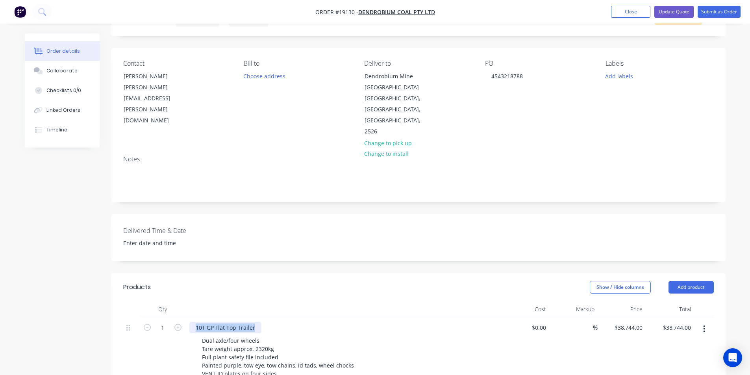
drag, startPoint x: 196, startPoint y: 317, endPoint x: 255, endPoint y: 316, distance: 58.6
click at [255, 322] on div "10T GP Flat Top Trailer" at bounding box center [225, 327] width 72 height 11
copy div "10T GP Flat Top Trailer"
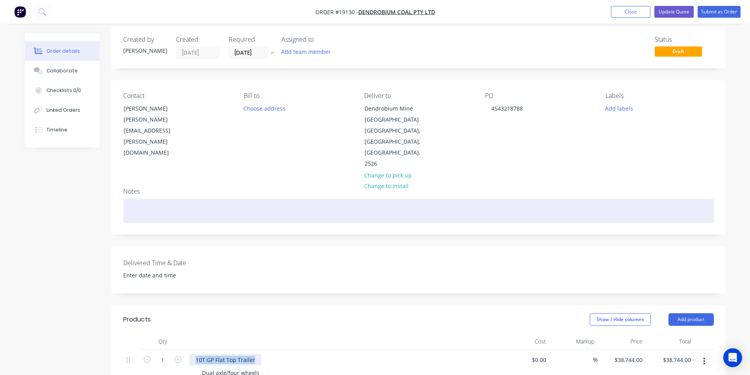
scroll to position [0, 0]
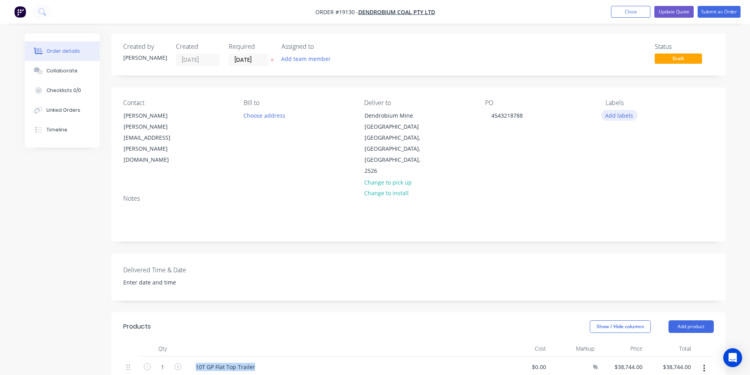
click at [620, 114] on button "Add labels" at bounding box center [619, 115] width 36 height 11
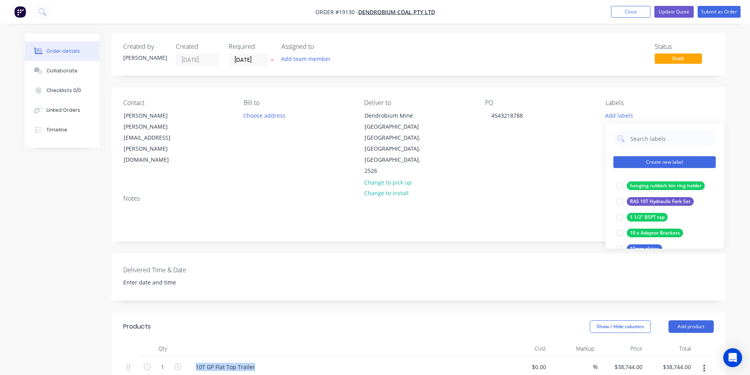
click at [668, 164] on button "Create new label" at bounding box center [664, 162] width 102 height 12
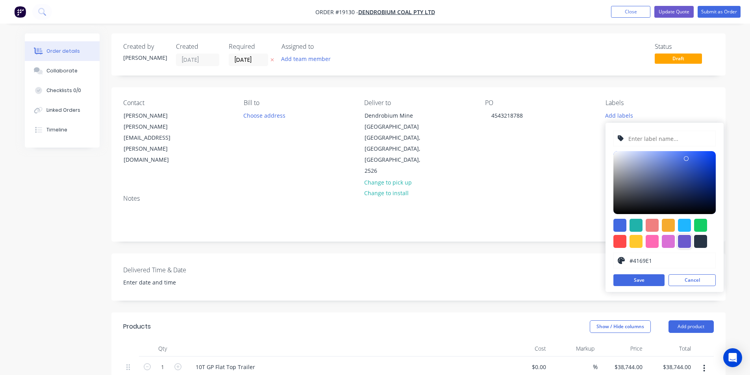
click at [689, 238] on div at bounding box center [684, 241] width 13 height 13
type input "#6A5ACD"
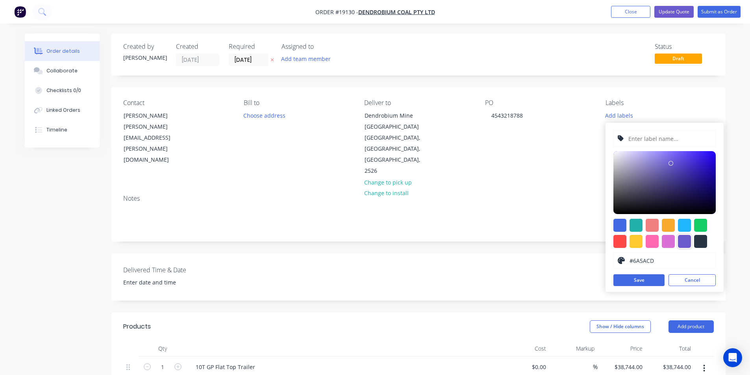
click at [661, 147] on div "#6A5ACD hex #6A5ACD Save Cancel" at bounding box center [664, 207] width 118 height 169
click at [661, 139] on input "text" at bounding box center [669, 138] width 84 height 15
paste input "10T GP Flat Top Trailer"
type input "10T GP Flat Top Trailer"
click at [648, 277] on button "Save" at bounding box center [638, 280] width 51 height 12
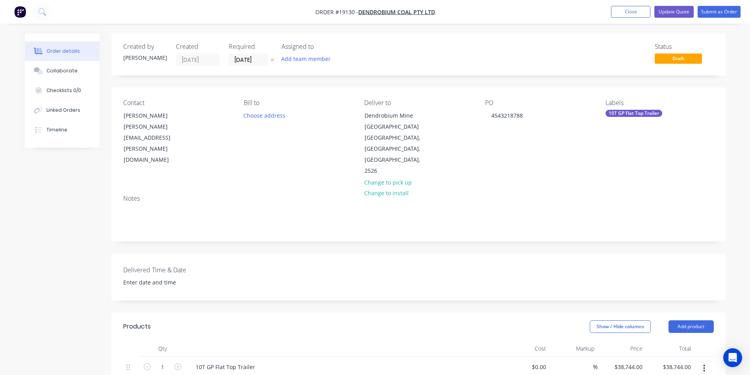
click at [569, 193] on div "Notes" at bounding box center [418, 214] width 614 height 53
click at [711, 13] on button "Submit as Order" at bounding box center [718, 12] width 43 height 12
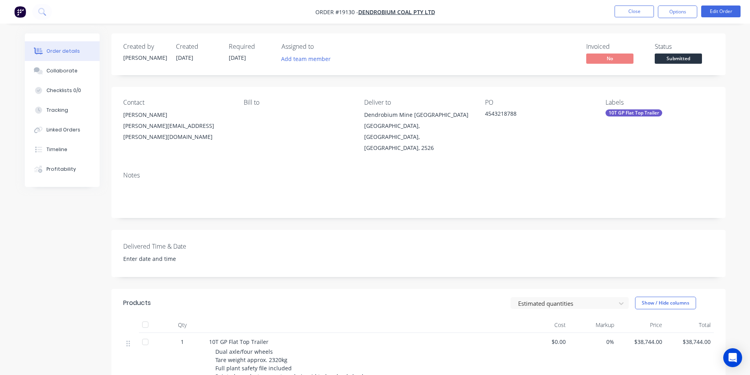
click at [681, 5] on nav "Order #19130 - Dendrobium Coal Pty Ltd Close Options Edit Order" at bounding box center [375, 12] width 750 height 24
click at [681, 10] on button "Options" at bounding box center [676, 12] width 39 height 13
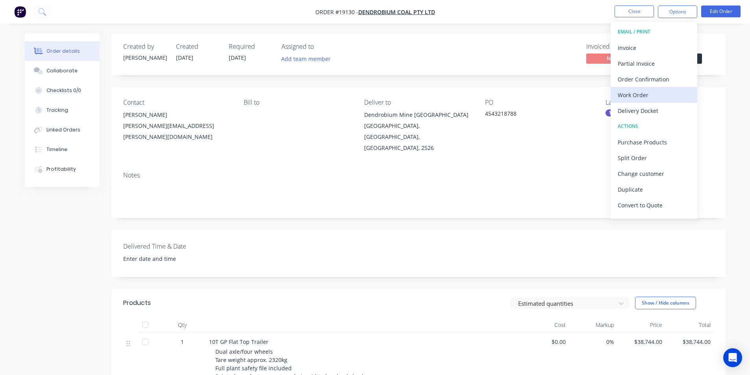
click at [655, 91] on div "Work Order" at bounding box center [653, 94] width 72 height 11
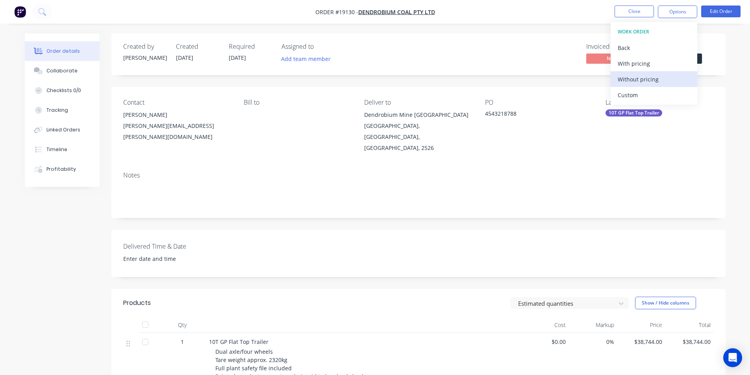
click at [641, 78] on div "Without pricing" at bounding box center [653, 79] width 72 height 11
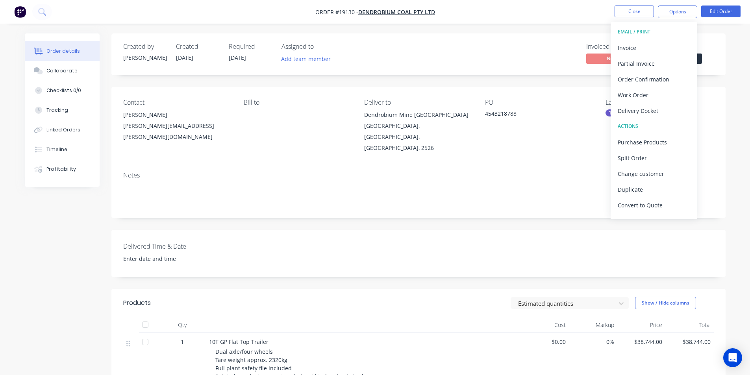
click at [496, 60] on div "Invoiced No Status Submitted" at bounding box center [536, 54] width 353 height 23
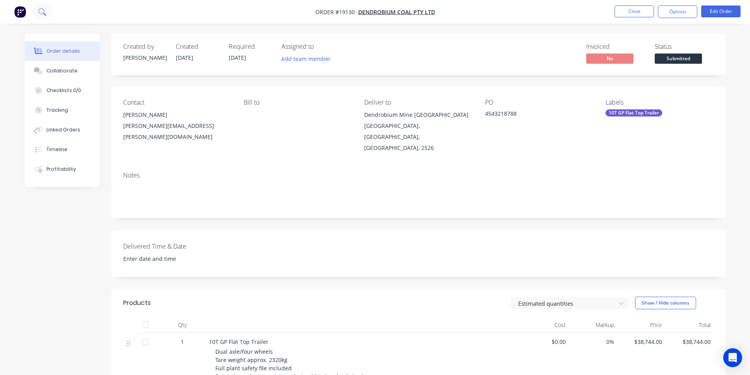
click at [42, 7] on button at bounding box center [42, 12] width 20 height 16
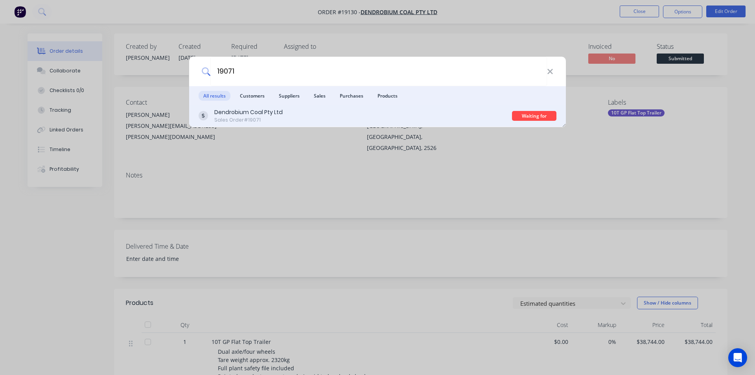
type input "19071"
click at [235, 122] on div "Sales Order #19071" at bounding box center [248, 119] width 68 height 7
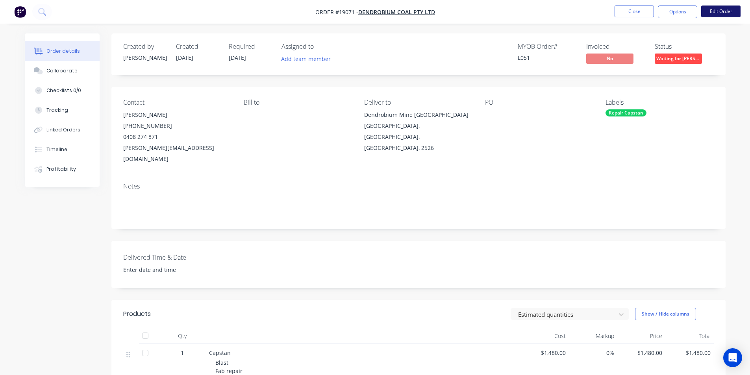
click at [726, 15] on button "Edit Order" at bounding box center [720, 12] width 39 height 12
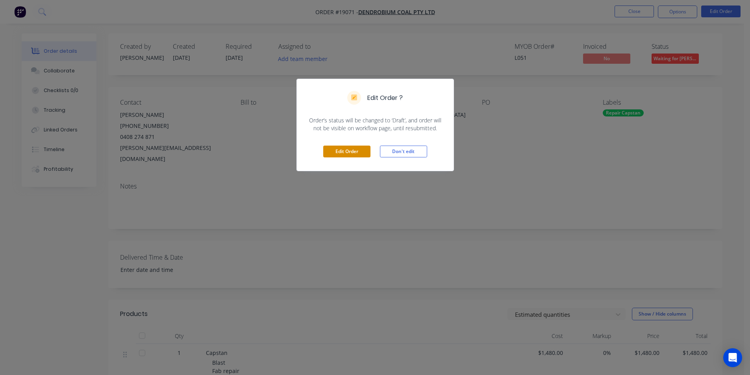
click at [351, 153] on button "Edit Order" at bounding box center [346, 152] width 47 height 12
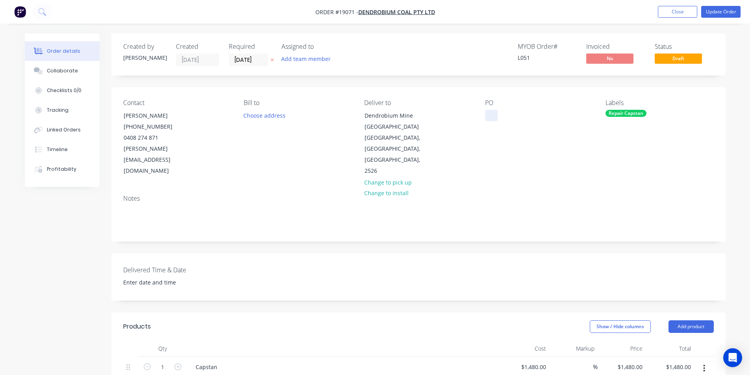
click at [494, 111] on div at bounding box center [491, 115] width 13 height 11
paste div
click at [491, 115] on div at bounding box center [491, 115] width 13 height 11
click at [54, 70] on div "Collaborate" at bounding box center [61, 70] width 31 height 7
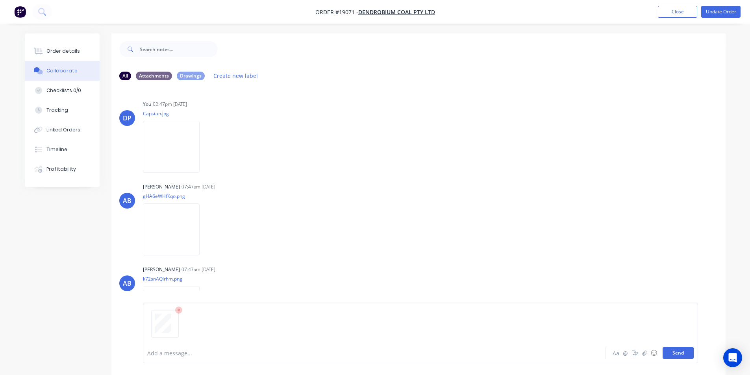
click at [679, 349] on button "Send" at bounding box center [677, 353] width 31 height 12
click at [55, 37] on div "Order details Collaborate Checklists 0/0 Tracking Linked Orders Timeline Profit…" at bounding box center [62, 109] width 75 height 153
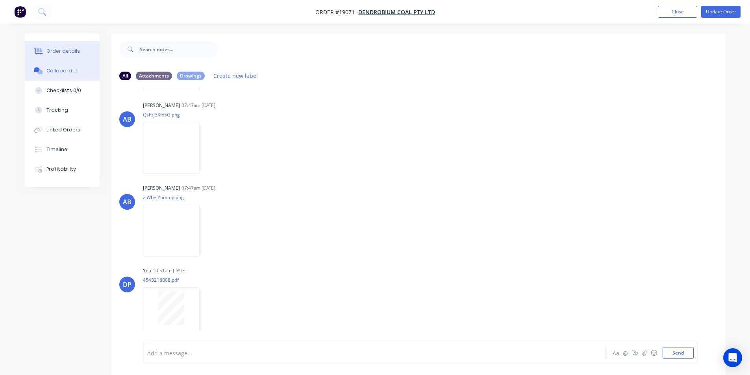
click at [60, 51] on div "Order details" at bounding box center [62, 51] width 33 height 7
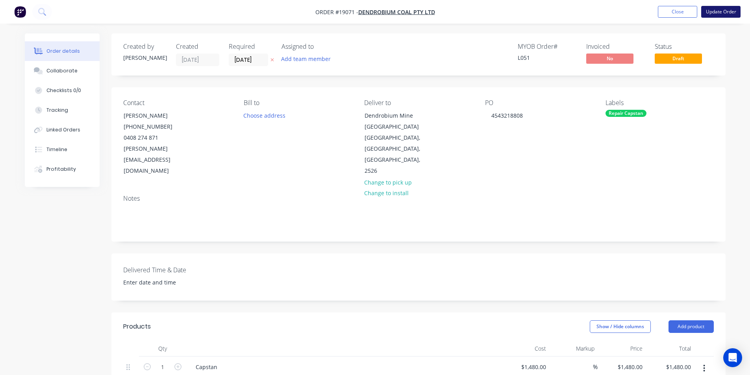
click at [725, 11] on button "Update Order" at bounding box center [720, 12] width 39 height 12
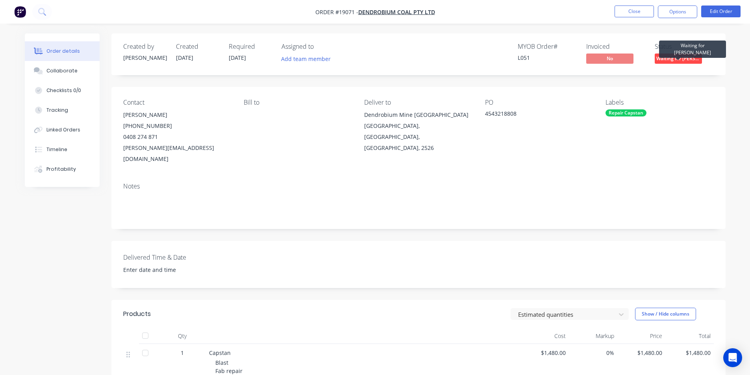
click at [697, 59] on span "Waiting for PO" at bounding box center [677, 59] width 47 height 10
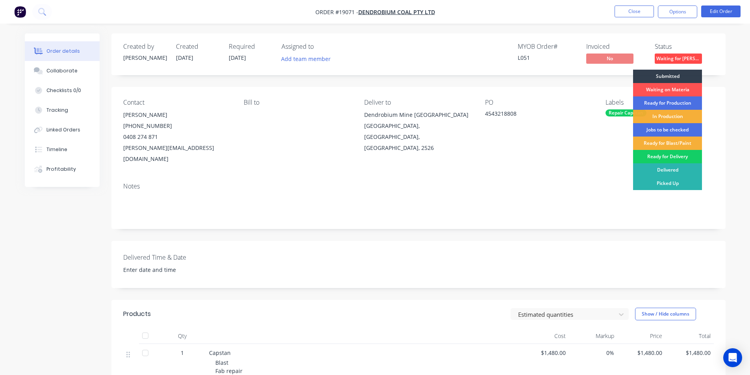
click at [681, 155] on div "Ready for Delivery" at bounding box center [667, 156] width 69 height 13
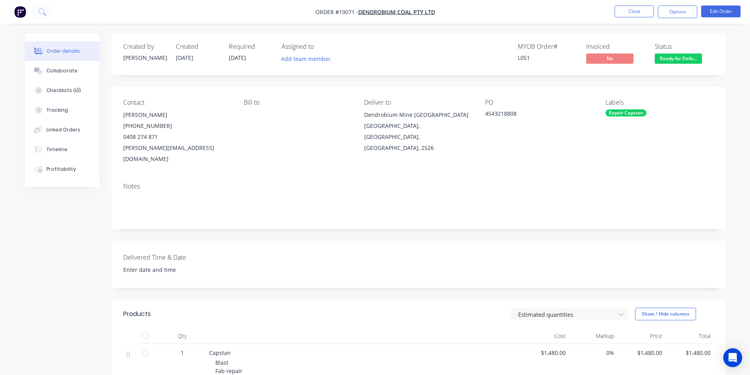
click at [19, 12] on img "button" at bounding box center [20, 12] width 12 height 12
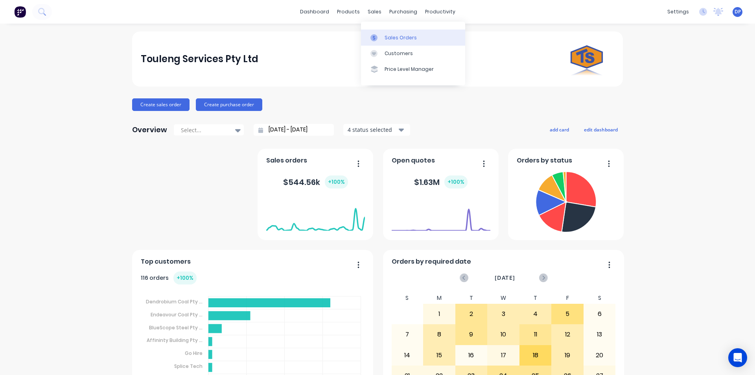
drag, startPoint x: 399, startPoint y: 35, endPoint x: 390, endPoint y: 35, distance: 8.7
click at [399, 35] on div "Sales Orders" at bounding box center [401, 37] width 32 height 7
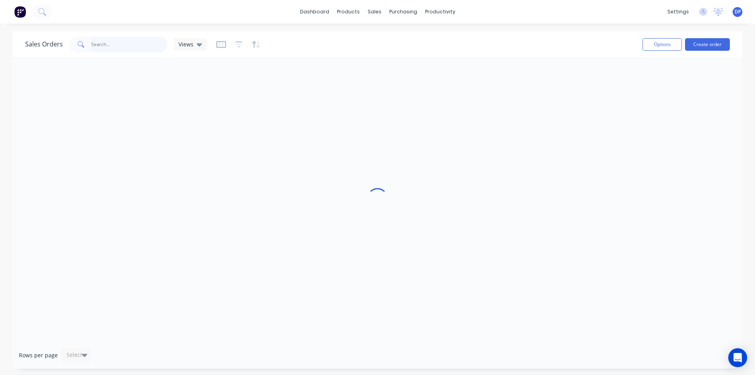
click at [103, 46] on input "text" at bounding box center [129, 45] width 77 height 16
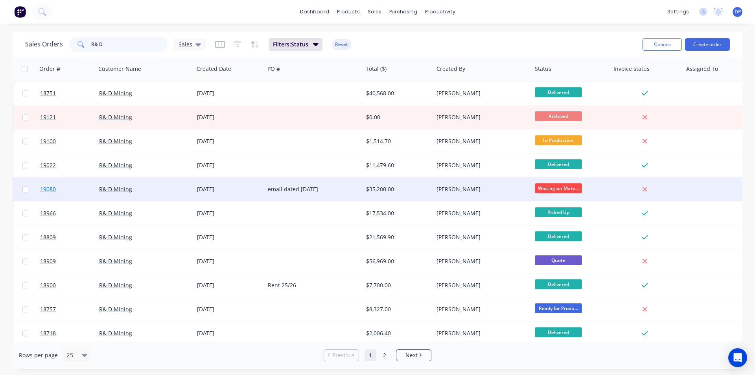
type input "R& D"
click at [50, 189] on span "19080" at bounding box center [48, 189] width 16 height 8
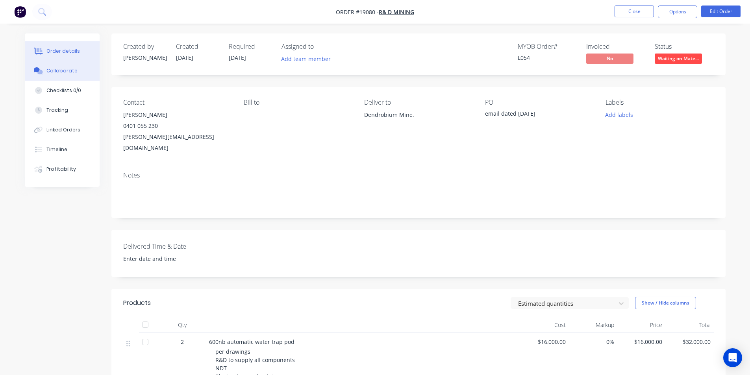
click at [56, 71] on div "Collaborate" at bounding box center [61, 70] width 31 height 7
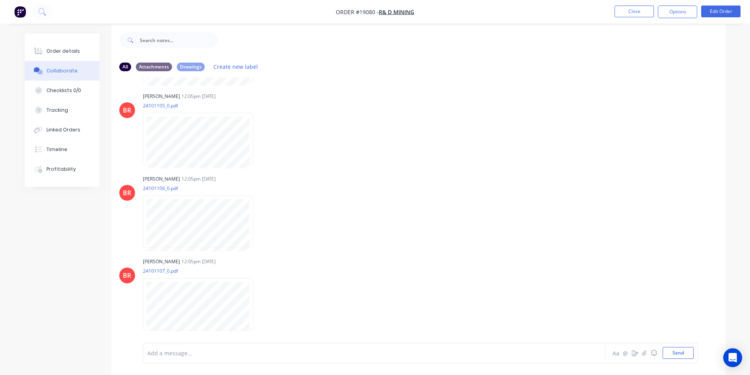
scroll to position [12, 0]
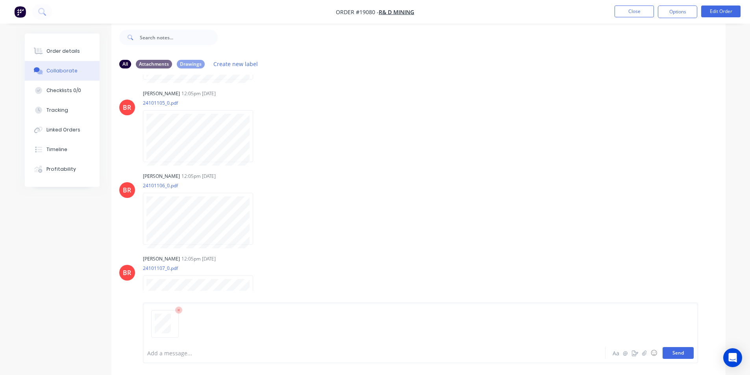
click at [682, 355] on button "Send" at bounding box center [677, 353] width 31 height 12
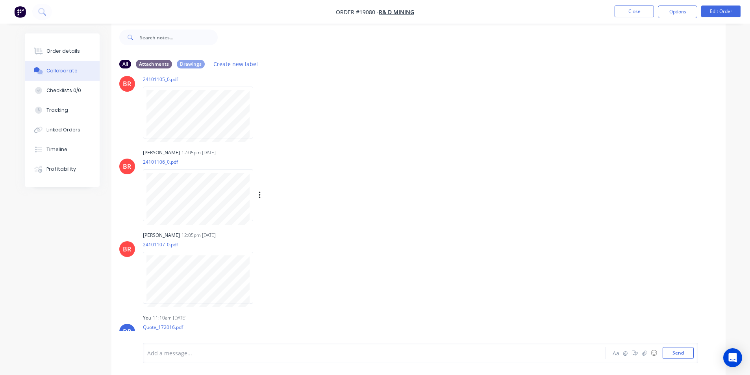
scroll to position [412, 0]
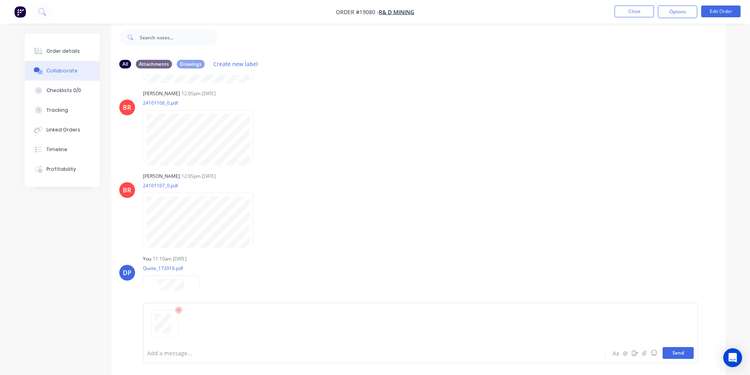
click at [679, 353] on button "Send" at bounding box center [677, 353] width 31 height 12
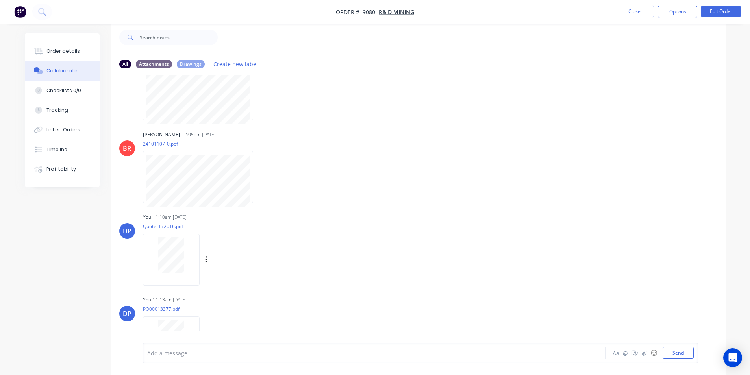
scroll to position [495, 0]
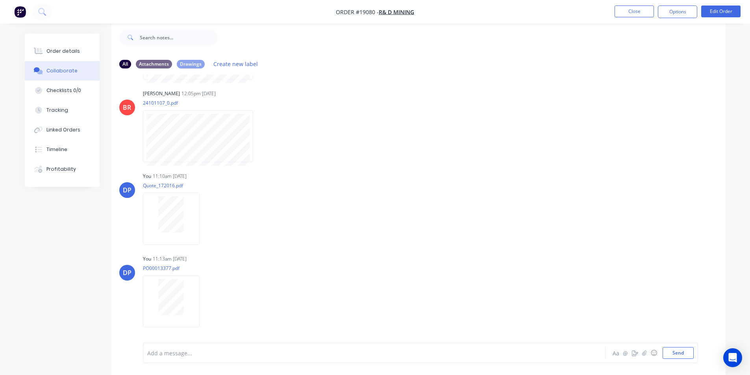
click at [23, 11] on img "button" at bounding box center [20, 12] width 12 height 12
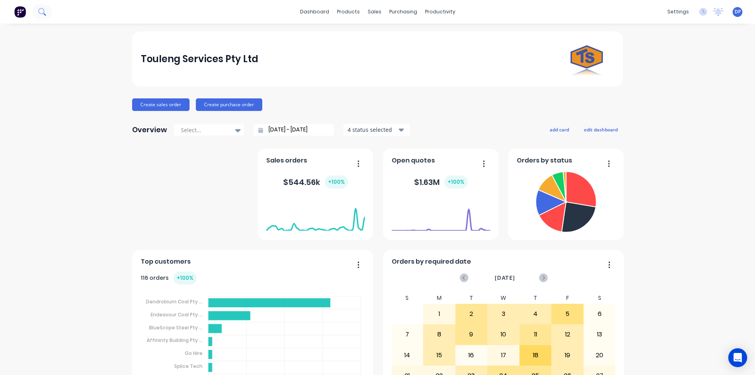
click at [42, 10] on icon at bounding box center [41, 11] width 7 height 7
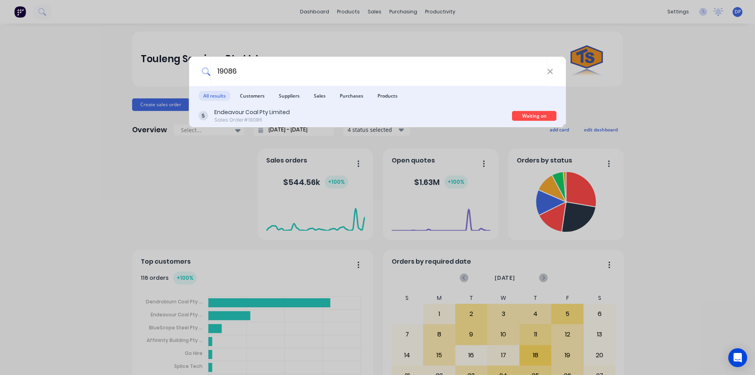
type input "19086"
click at [261, 114] on div "Endeavour Coal Pty Limited" at bounding box center [252, 112] width 76 height 8
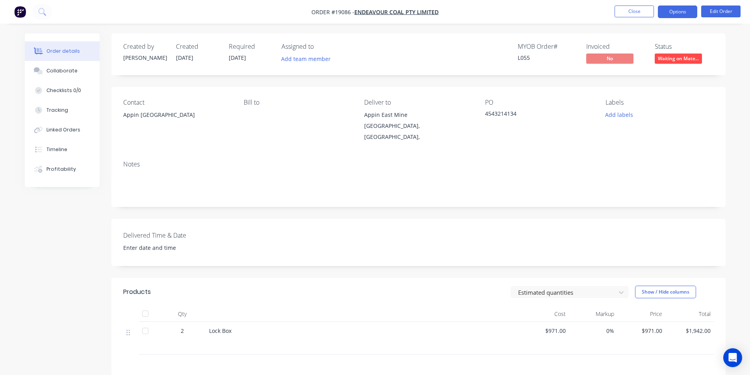
click at [681, 10] on button "Options" at bounding box center [676, 12] width 39 height 13
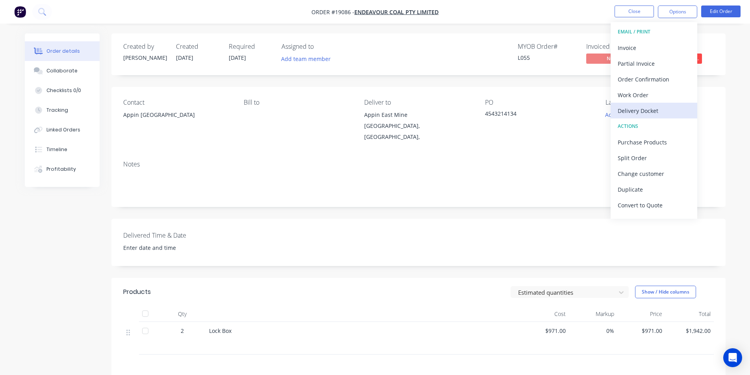
click at [652, 106] on div "Delivery Docket" at bounding box center [653, 110] width 72 height 11
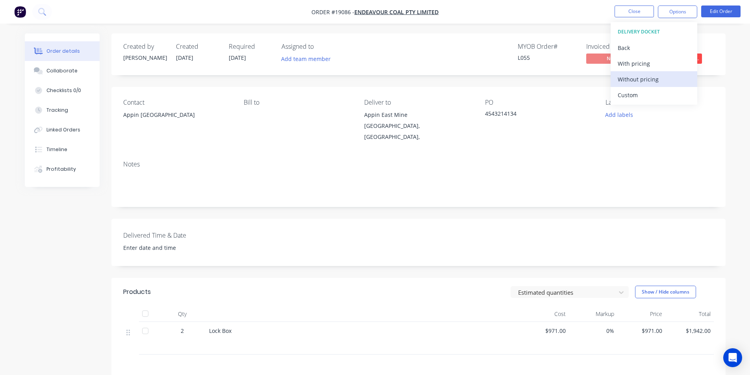
click at [650, 82] on div "Without pricing" at bounding box center [653, 79] width 72 height 11
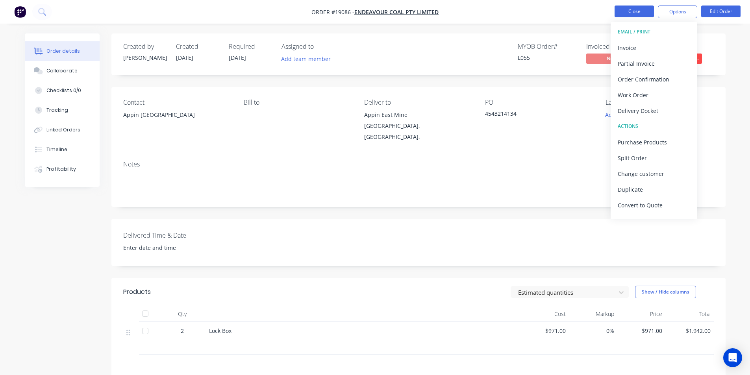
click at [630, 9] on button "Close" at bounding box center [633, 12] width 39 height 12
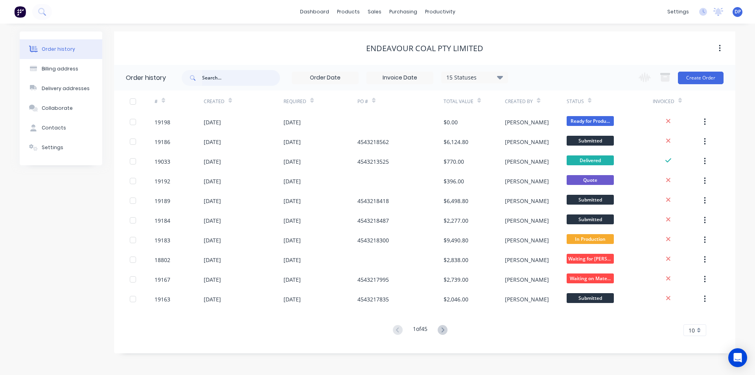
click at [232, 79] on input "text" at bounding box center [241, 78] width 78 height 16
type input "monorail"
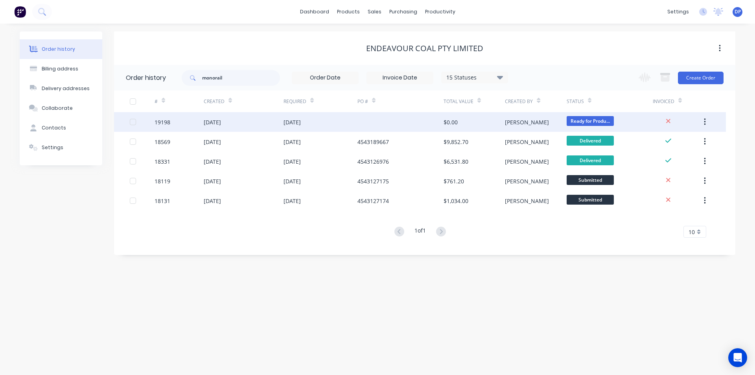
click at [166, 124] on div "19198" at bounding box center [163, 122] width 16 height 8
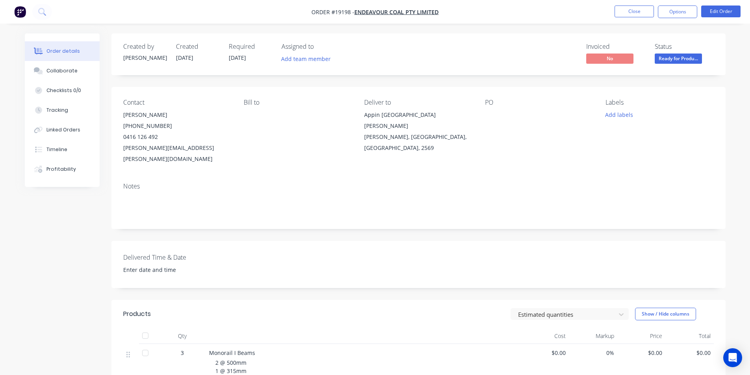
click at [17, 11] on img "button" at bounding box center [20, 12] width 12 height 12
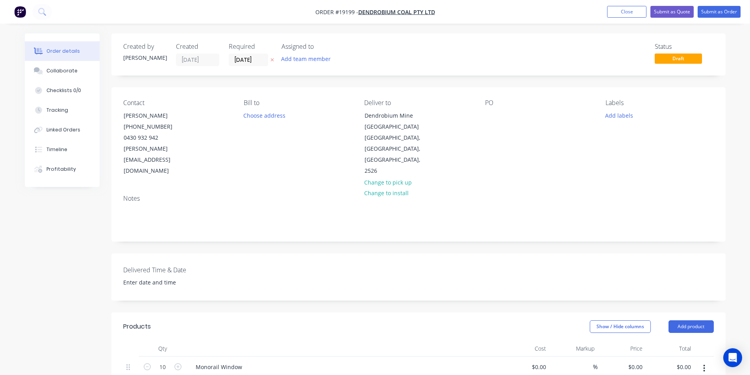
scroll to position [72, 0]
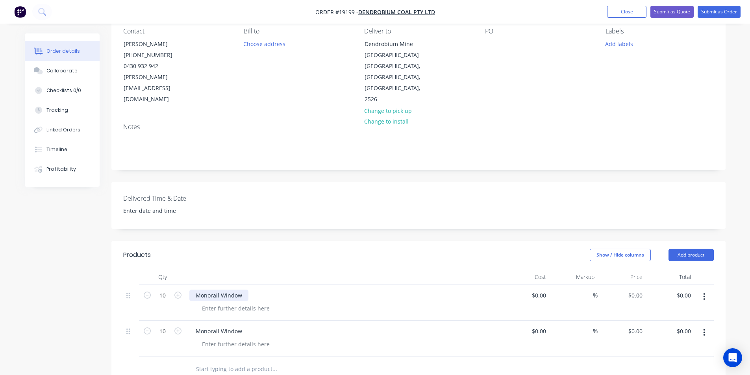
click at [243, 290] on div "Monorail Window" at bounding box center [218, 295] width 59 height 11
click at [245, 303] on div at bounding box center [236, 308] width 80 height 11
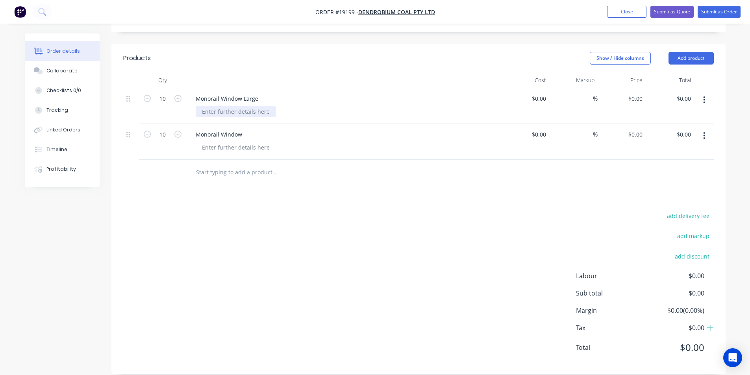
click at [227, 106] on div at bounding box center [236, 111] width 80 height 11
click at [241, 129] on div "Monorail Window" at bounding box center [218, 134] width 59 height 11
click at [226, 142] on div at bounding box center [236, 147] width 80 height 11
click at [313, 172] on div at bounding box center [327, 173] width 283 height 26
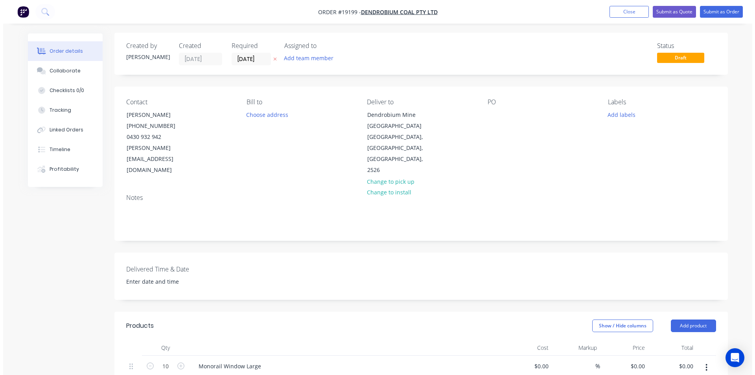
scroll to position [0, 0]
click at [619, 116] on button "Add labels" at bounding box center [619, 115] width 36 height 11
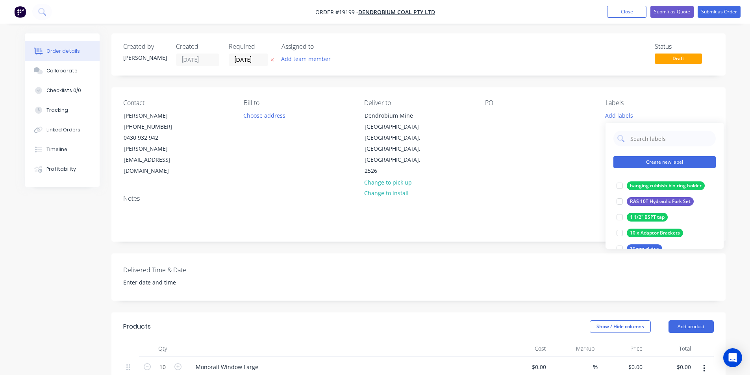
click at [663, 159] on button "Create new label" at bounding box center [664, 162] width 102 height 12
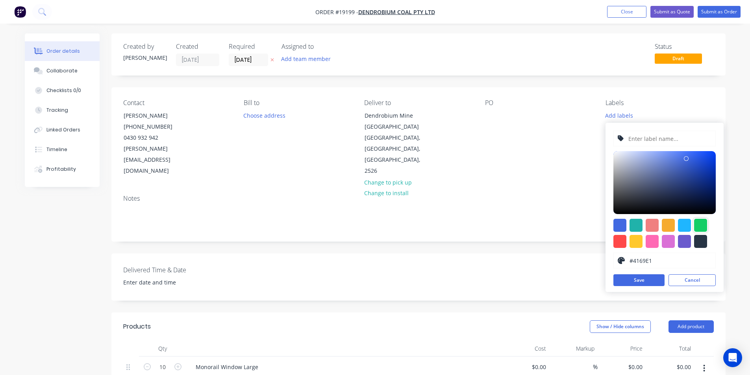
click at [700, 221] on div at bounding box center [700, 225] width 13 height 13
type input "#13CE66"
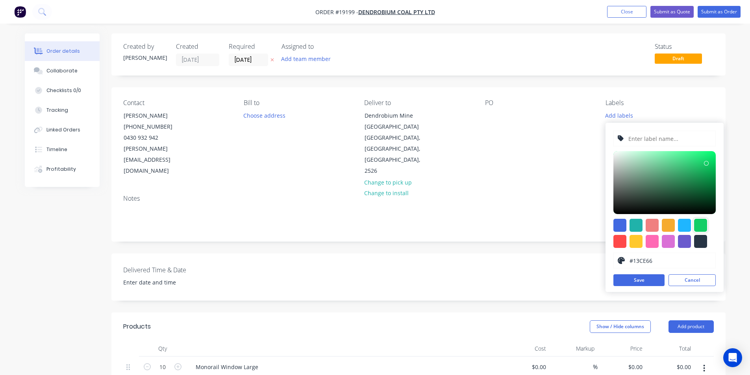
click at [666, 136] on input "text" at bounding box center [669, 138] width 84 height 15
type input "Monorail Windows"
click at [646, 282] on button "Save" at bounding box center [638, 280] width 51 height 12
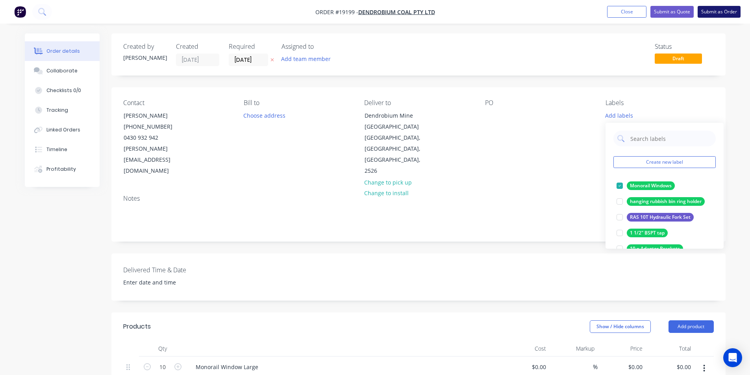
click at [722, 13] on button "Submit as Order" at bounding box center [718, 12] width 43 height 12
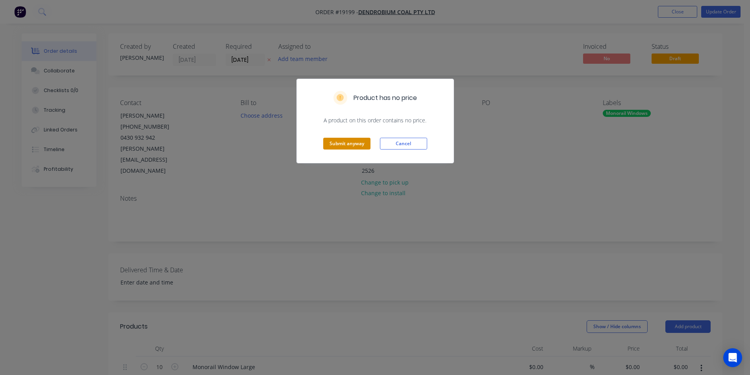
click at [353, 141] on button "Submit anyway" at bounding box center [346, 144] width 47 height 12
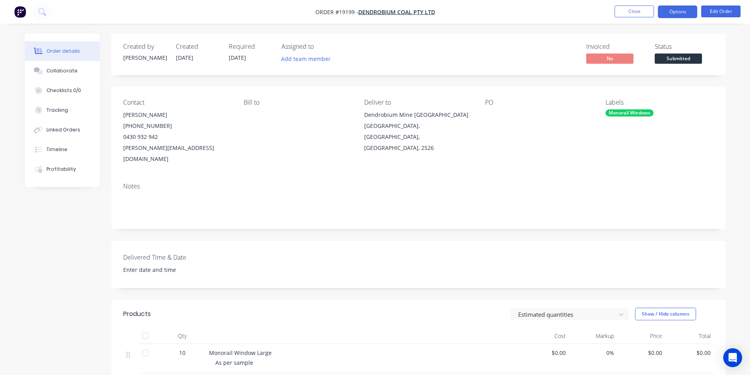
click at [682, 8] on button "Options" at bounding box center [676, 12] width 39 height 13
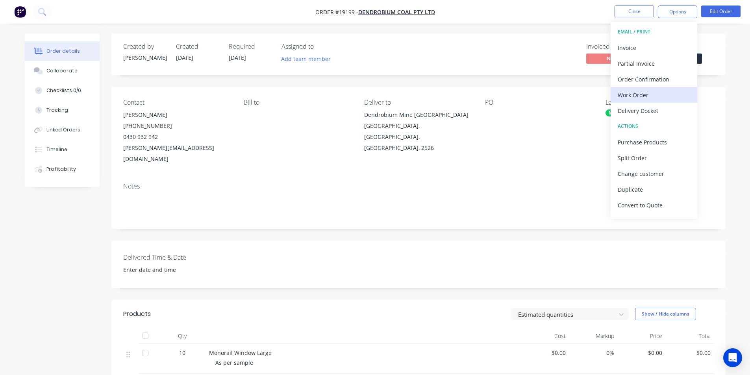
click at [649, 97] on div "Work Order" at bounding box center [653, 94] width 72 height 11
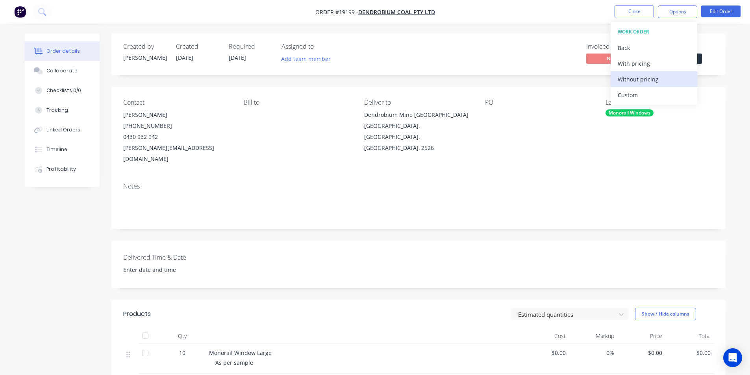
click at [649, 81] on div "Without pricing" at bounding box center [653, 79] width 72 height 11
click at [480, 85] on div "Created by [PERSON_NAME] Created [DATE] Required [DATE] Assigned to Add team me…" at bounding box center [418, 282] width 614 height 498
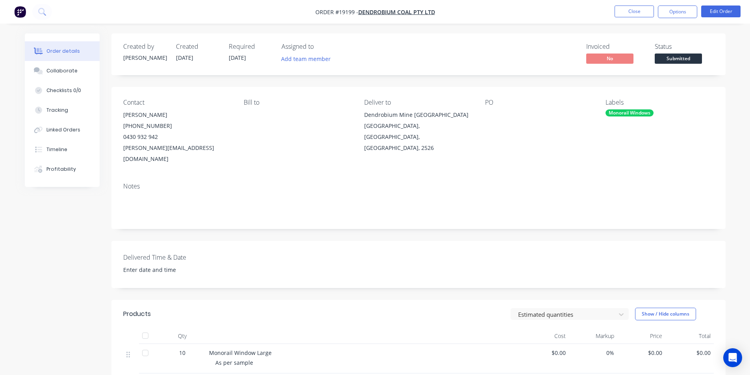
click at [21, 10] on img "button" at bounding box center [20, 12] width 12 height 12
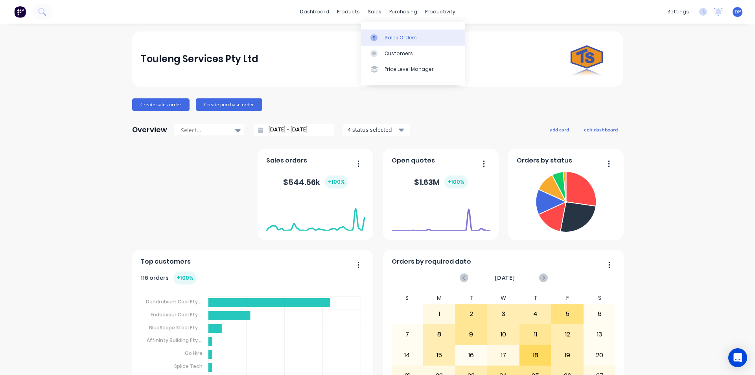
click at [390, 31] on link "Sales Orders" at bounding box center [413, 38] width 104 height 16
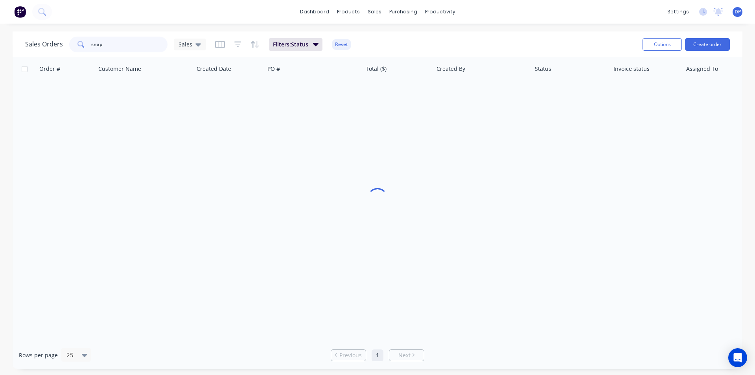
drag, startPoint x: 140, startPoint y: 48, endPoint x: 128, endPoint y: 47, distance: 12.3
click at [128, 47] on input "snap" at bounding box center [129, 45] width 77 height 16
drag, startPoint x: 128, startPoint y: 47, endPoint x: 35, endPoint y: 49, distance: 93.7
click at [37, 49] on div "Sales Orders snap Sales" at bounding box center [115, 45] width 181 height 16
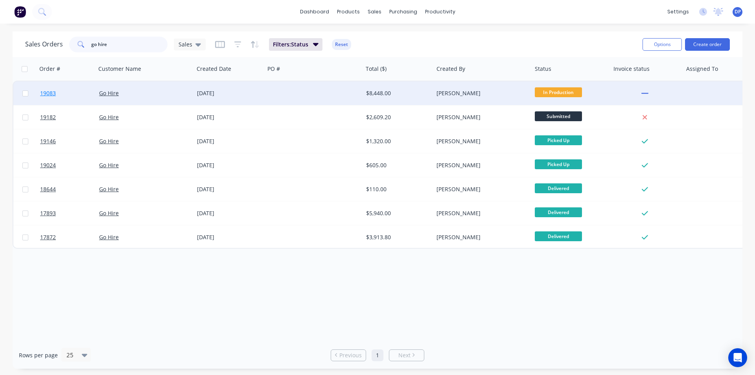
type input "go hire"
click at [45, 92] on span "19083" at bounding box center [48, 93] width 16 height 8
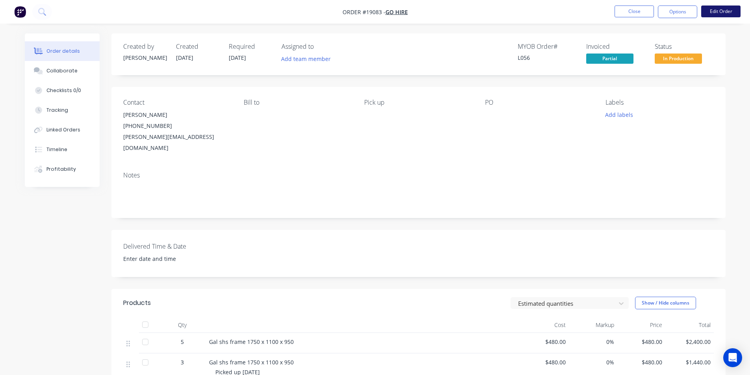
click at [715, 9] on button "Edit Order" at bounding box center [720, 12] width 39 height 12
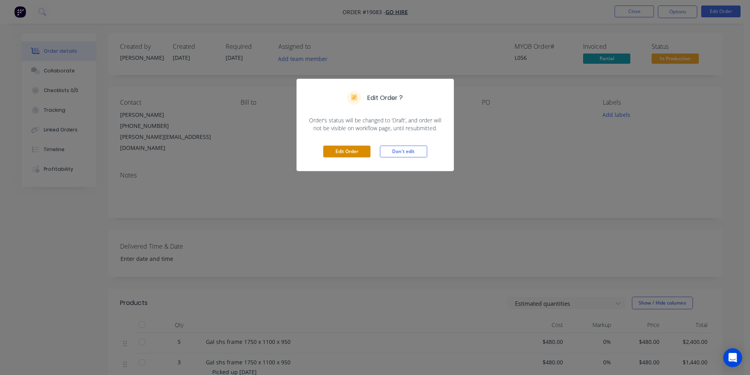
click at [347, 151] on button "Edit Order" at bounding box center [346, 152] width 47 height 12
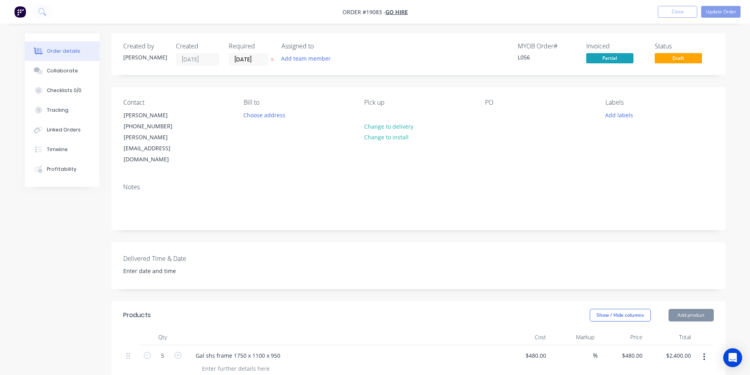
scroll to position [275, 0]
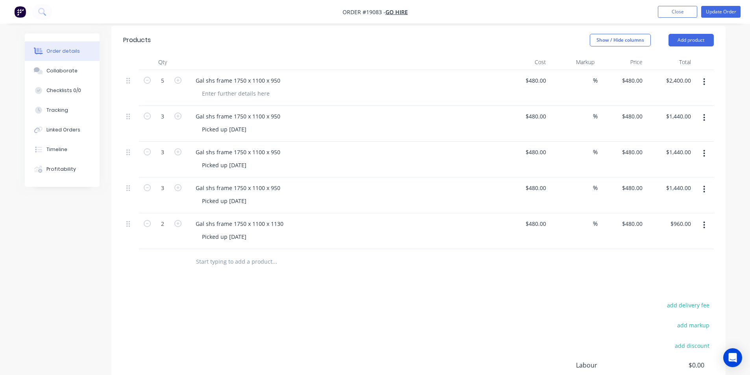
click at [702, 75] on button "button" at bounding box center [703, 82] width 18 height 14
click at [679, 113] on div "Duplicate" at bounding box center [676, 118] width 61 height 11
click at [179, 256] on icon "button" at bounding box center [177, 259] width 7 height 7
type input "2"
type input "$960.00"
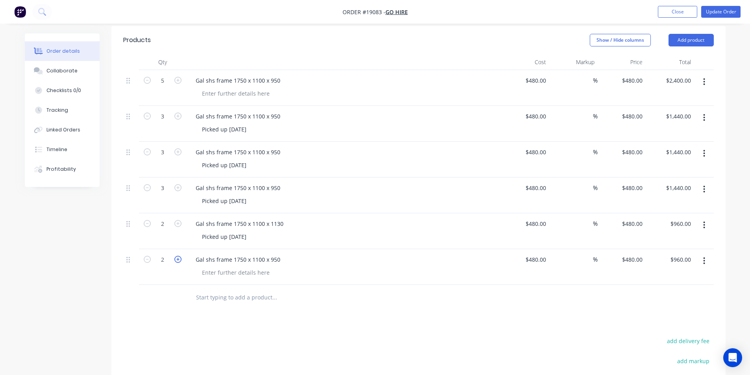
click at [175, 256] on icon "button" at bounding box center [177, 259] width 7 height 7
type input "3"
type input "$1,440.00"
click at [148, 77] on icon "button" at bounding box center [147, 80] width 7 height 7
type input "4"
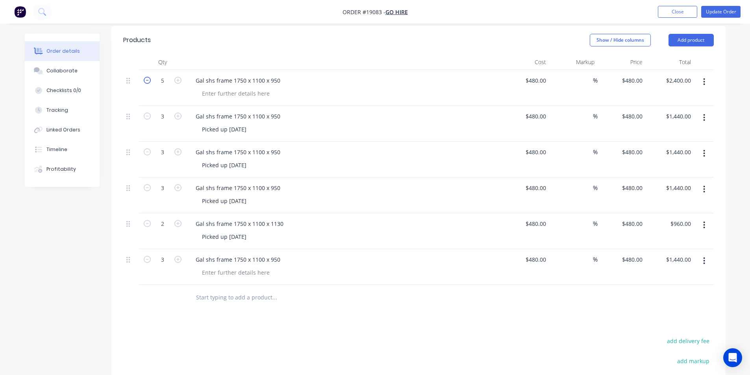
type input "$1,920.00"
click at [148, 77] on icon "button" at bounding box center [147, 80] width 7 height 7
type input "3"
type input "$1,440.00"
click at [148, 77] on icon "button" at bounding box center [147, 80] width 7 height 7
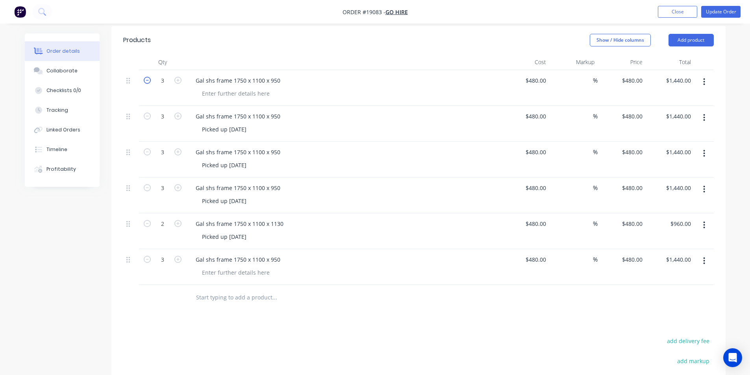
type input "2"
type input "$960.00"
click at [245, 267] on div at bounding box center [236, 272] width 80 height 11
click at [369, 286] on div at bounding box center [327, 298] width 283 height 26
drag, startPoint x: 127, startPoint y: 166, endPoint x: 129, endPoint y: 204, distance: 37.4
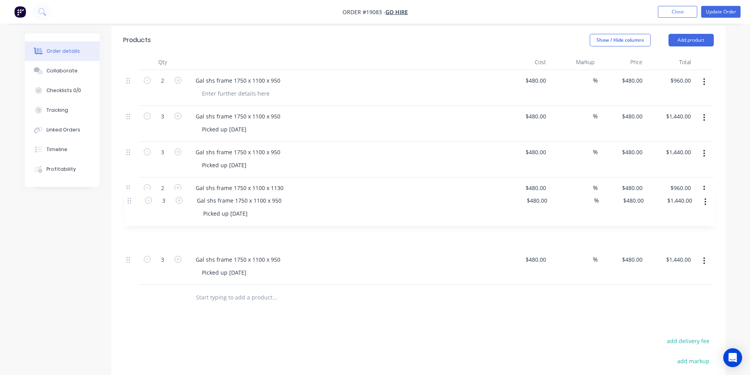
click at [129, 204] on div "2 Gal shs frame 1750 x 1100 x 950 $480.00 $480.00 % $480.00 $480.00 $960.00 $96…" at bounding box center [418, 177] width 590 height 215
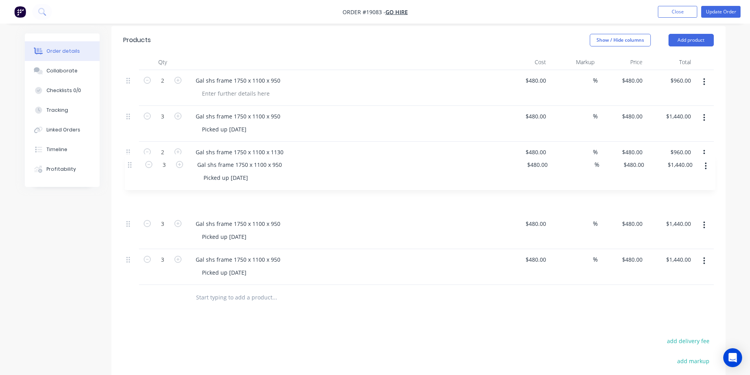
drag, startPoint x: 130, startPoint y: 130, endPoint x: 131, endPoint y: 171, distance: 40.6
click at [131, 171] on div "2 Gal shs frame 1750 x 1100 x 950 $480.00 $480.00 % $480.00 $480.00 $960.00 $96…" at bounding box center [418, 177] width 590 height 215
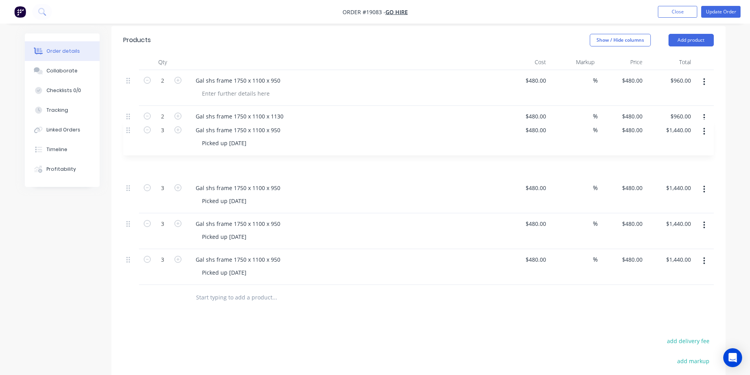
drag, startPoint x: 128, startPoint y: 92, endPoint x: 128, endPoint y: 131, distance: 39.0
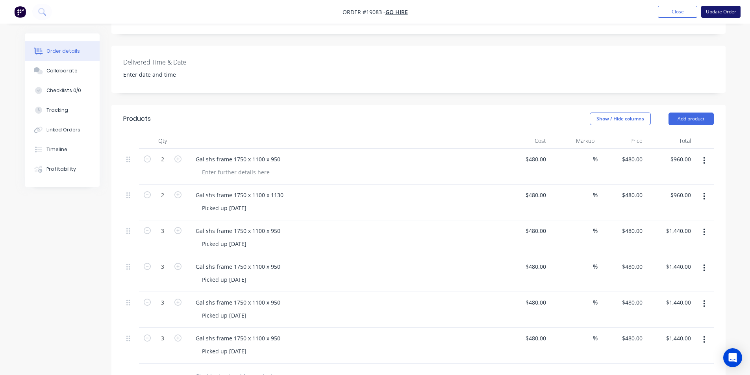
click at [722, 10] on button "Update Order" at bounding box center [720, 12] width 39 height 12
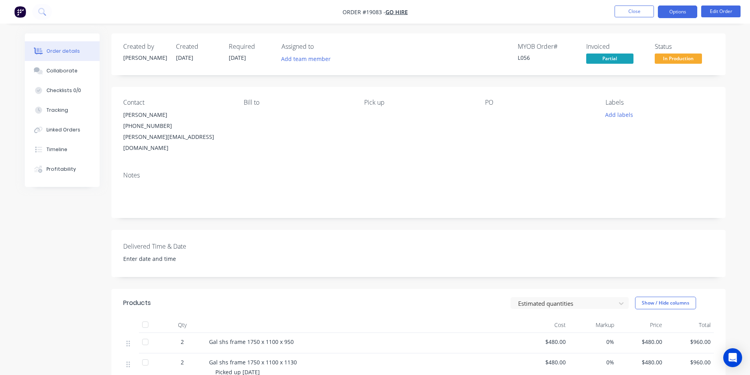
click at [670, 11] on button "Options" at bounding box center [676, 12] width 39 height 13
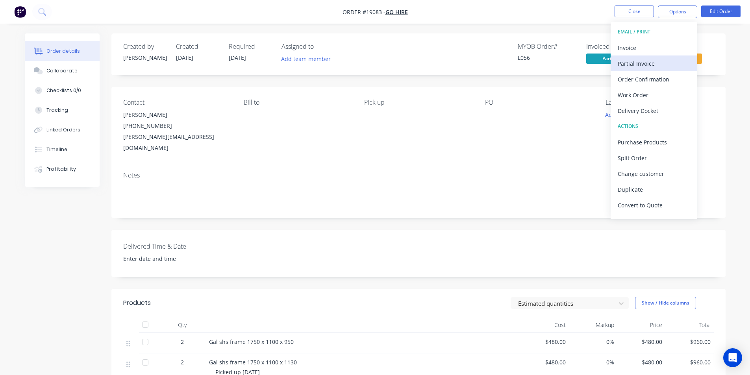
click at [652, 58] on div "Partial Invoice" at bounding box center [653, 63] width 72 height 11
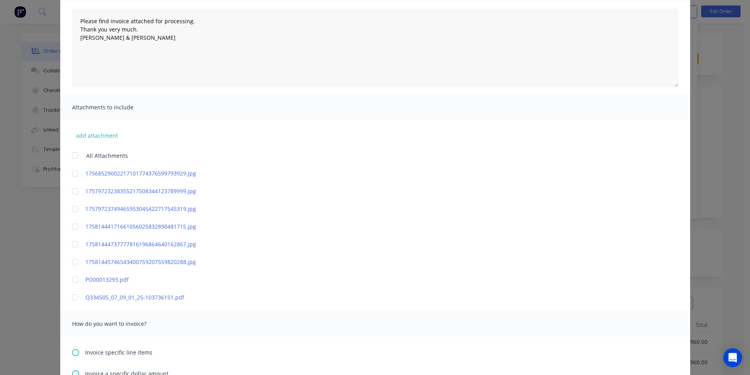
scroll to position [275, 0]
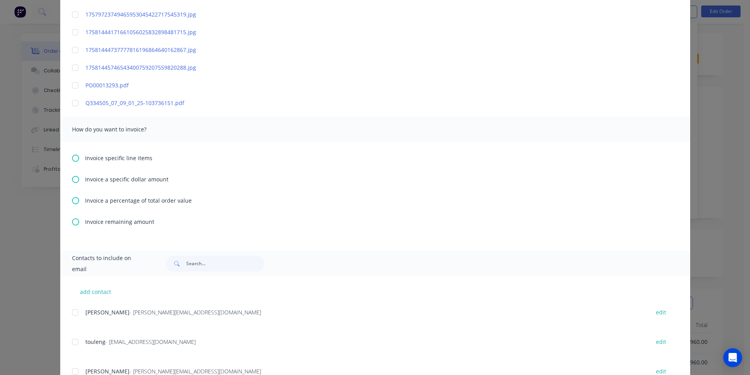
click at [72, 158] on icon at bounding box center [75, 158] width 7 height 7
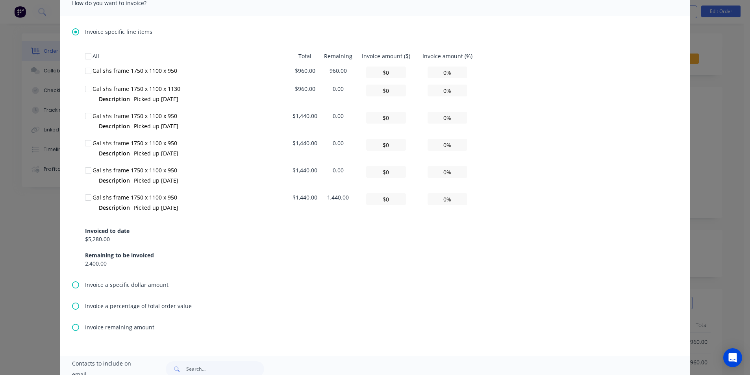
scroll to position [472, 0]
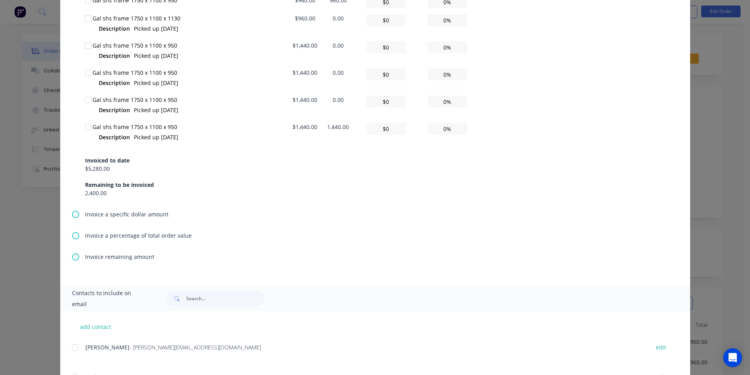
click at [87, 126] on div at bounding box center [88, 127] width 16 height 16
click at [436, 130] on input "0%" at bounding box center [447, 129] width 40 height 12
type textarea "Please find invoice attached for processing. Thank you very much. Brett & Dean"
type input "$144.00"
type input "10%"
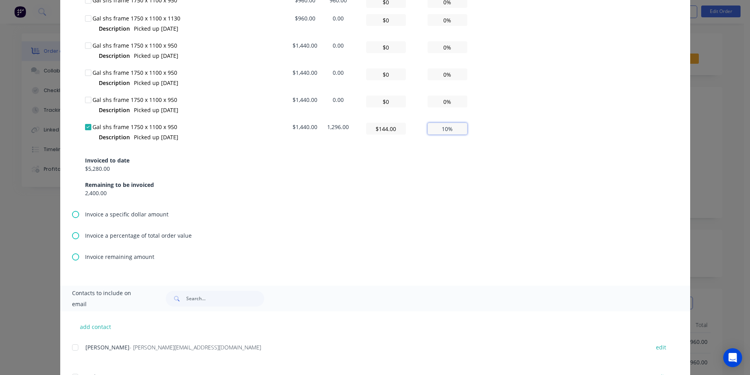
type textarea "Please find invoice attached for processing. Thank you very much. Brett & Dean"
type input "$1,440.00"
type input "100%"
click at [563, 191] on div "Invoiced to date $5,280.00 Remaining to be invoiced 2,400.00" at bounding box center [375, 172] width 580 height 50
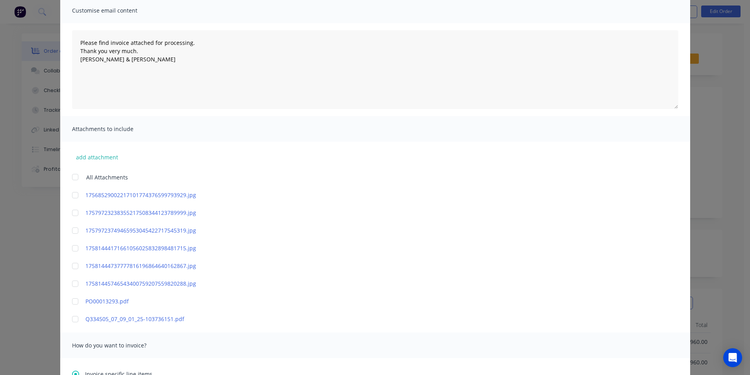
scroll to position [0, 0]
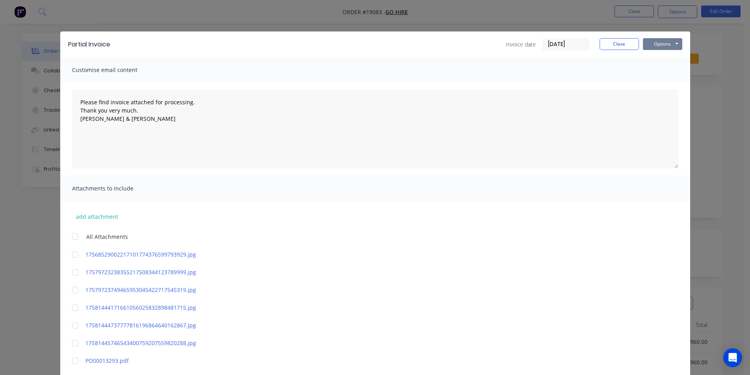
click at [663, 48] on button "Options" at bounding box center [662, 44] width 39 height 12
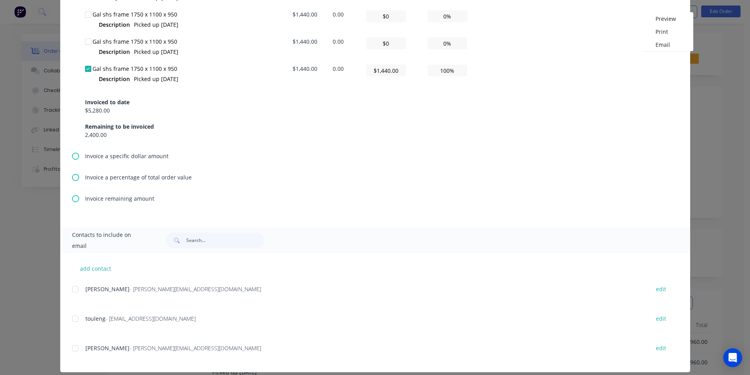
scroll to position [539, 0]
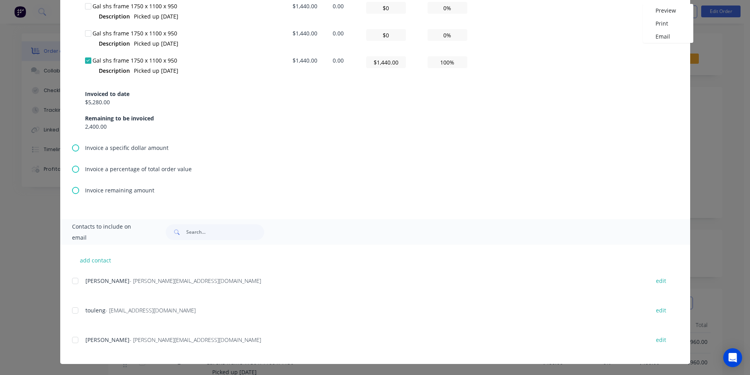
click at [72, 282] on div at bounding box center [75, 281] width 16 height 16
click at [77, 310] on div at bounding box center [75, 311] width 16 height 16
click at [72, 340] on div at bounding box center [75, 340] width 16 height 16
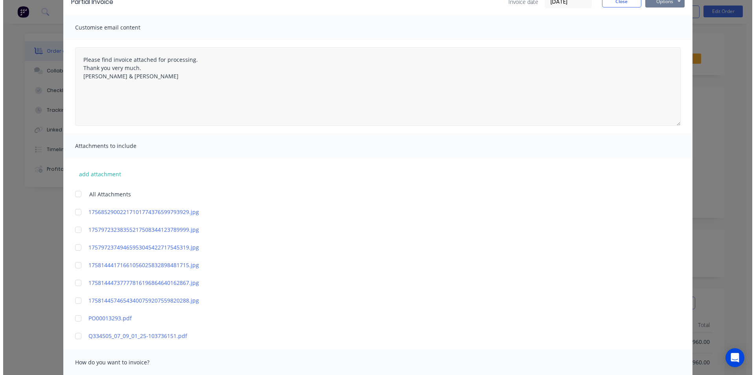
scroll to position [0, 0]
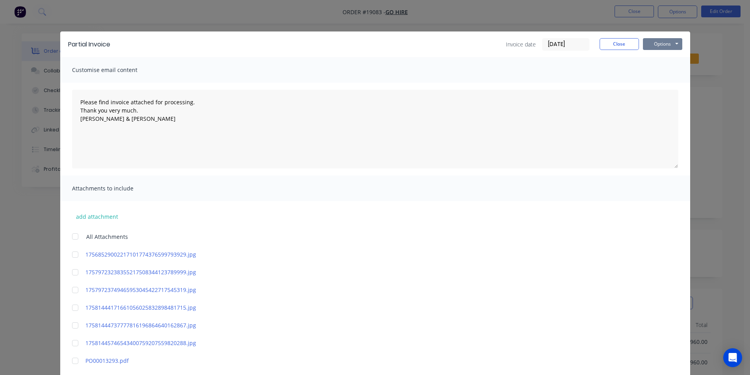
click at [676, 40] on button "Options" at bounding box center [662, 44] width 39 height 12
type textarea "Please find invoice attached for processing. Thank you very much. Brett & Dean"
click at [665, 82] on button "Email" at bounding box center [668, 84] width 50 height 13
type textarea "Please find invoice attached for processing. Thank you very much. Brett & Dean"
click at [628, 43] on button "Close" at bounding box center [618, 44] width 39 height 12
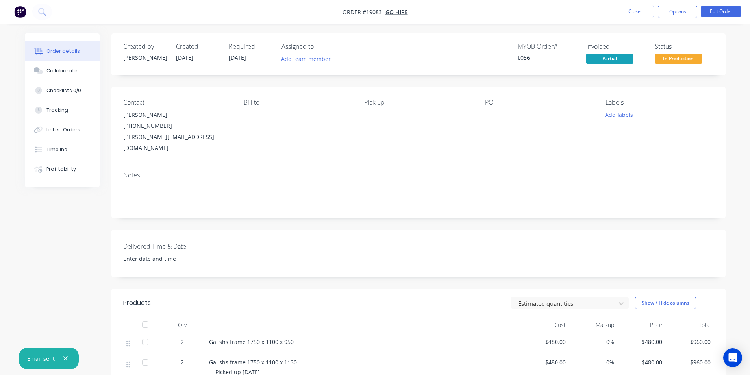
click at [22, 10] on img "button" at bounding box center [20, 12] width 12 height 12
